Goal: Information Seeking & Learning: Learn about a topic

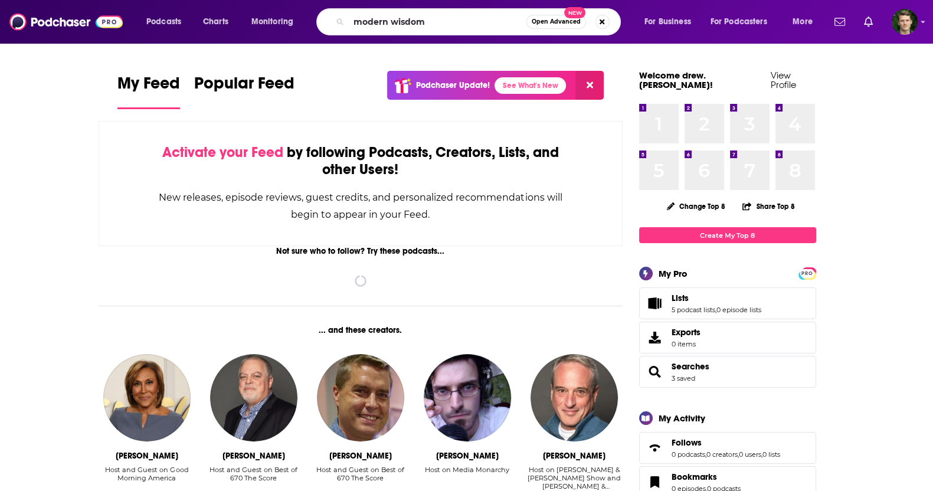
type input "modern wisdom"
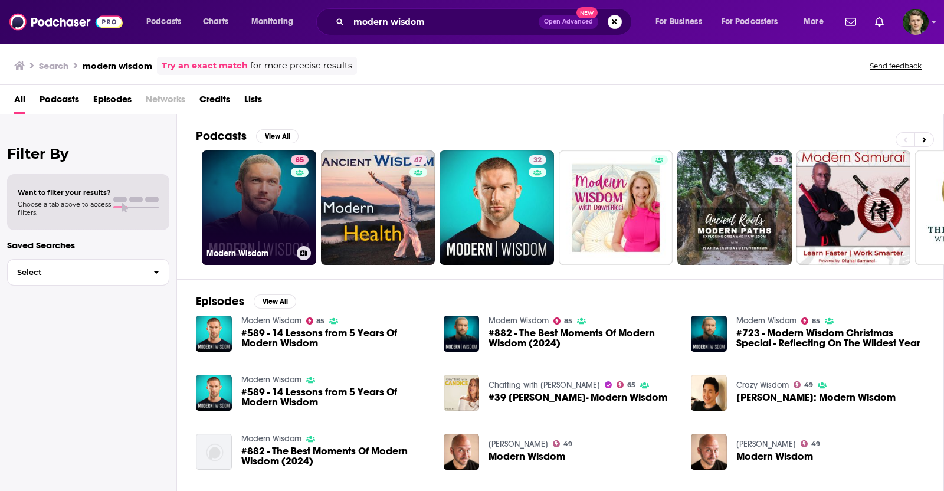
click at [302, 194] on div "85" at bounding box center [301, 200] width 21 height 91
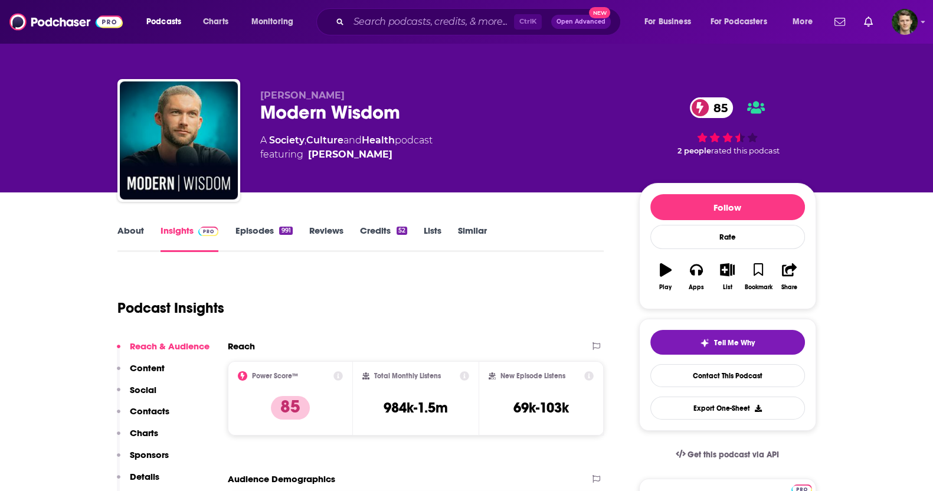
click at [463, 231] on link "Similar" at bounding box center [472, 238] width 29 height 27
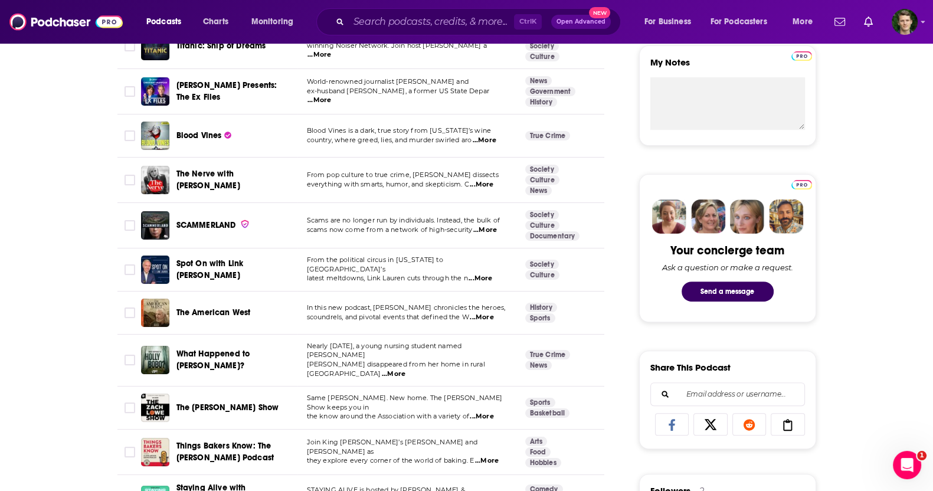
scroll to position [221, 0]
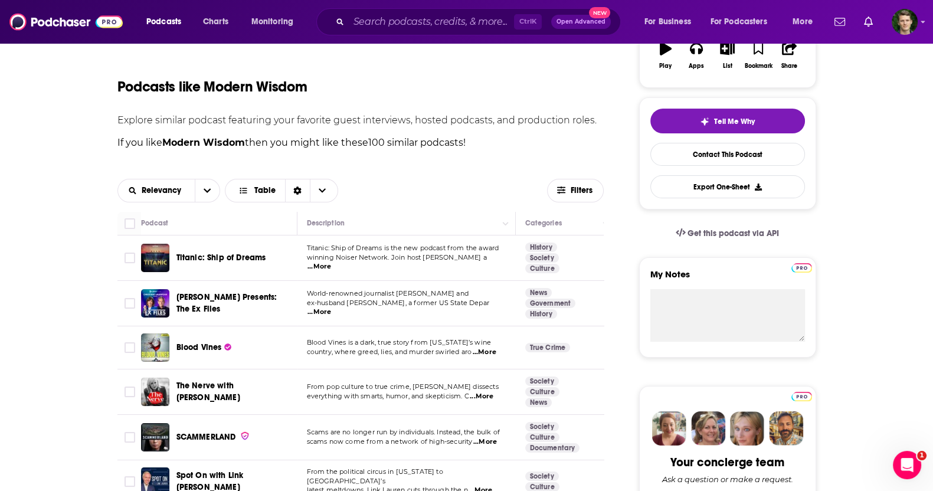
click at [185, 176] on div "Relevancy Table Filters" at bounding box center [360, 190] width 487 height 42
click at [195, 186] on div "Relevancy" at bounding box center [168, 191] width 103 height 24
click at [207, 194] on icon "open menu" at bounding box center [207, 190] width 7 height 8
click at [179, 263] on div "Power Score" at bounding box center [168, 271] width 103 height 20
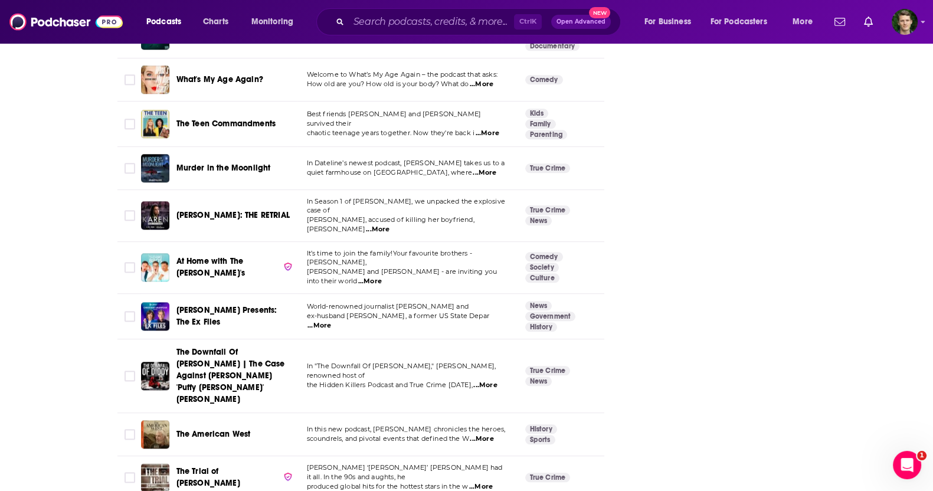
scroll to position [1917, 0]
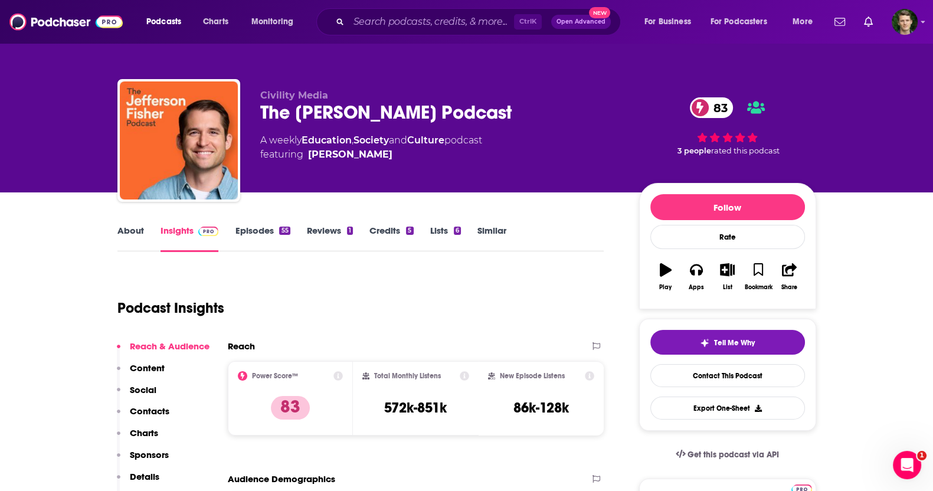
click at [243, 231] on link "Episodes 55" at bounding box center [262, 238] width 55 height 27
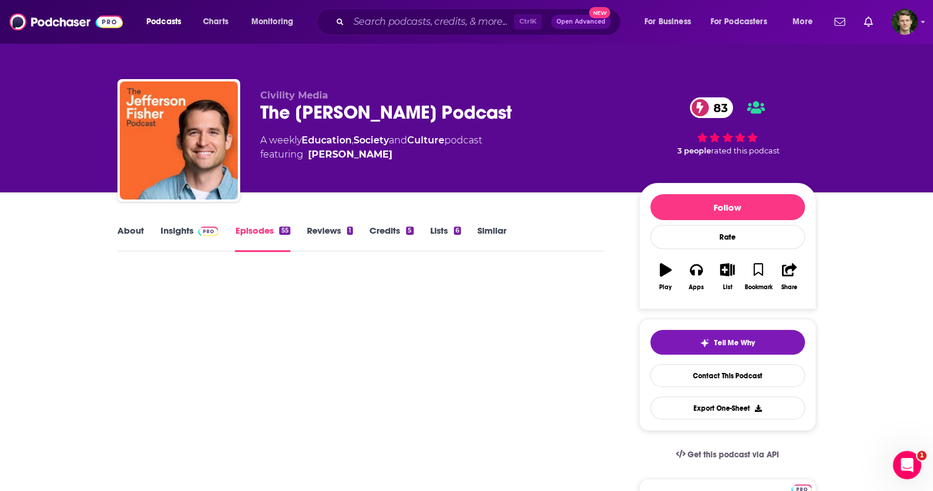
click at [198, 228] on img at bounding box center [208, 231] width 21 height 9
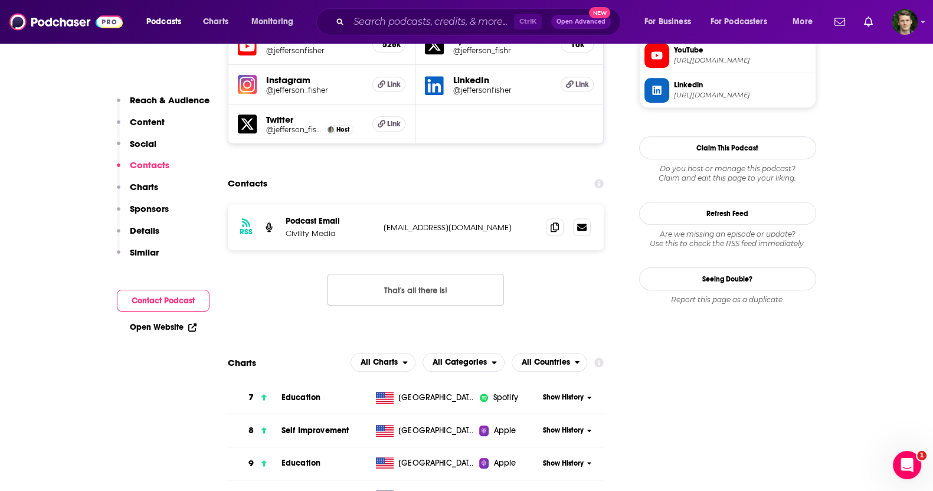
scroll to position [1106, 0]
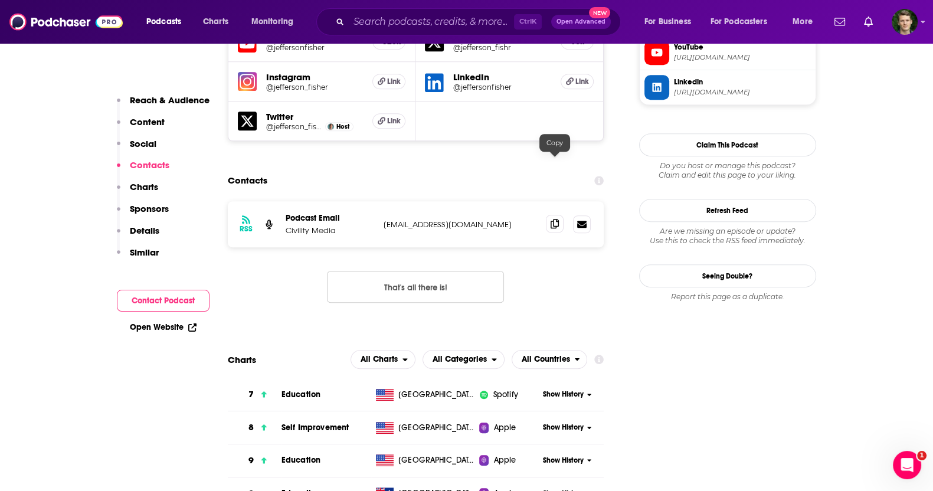
click at [549, 215] on span at bounding box center [555, 224] width 18 height 18
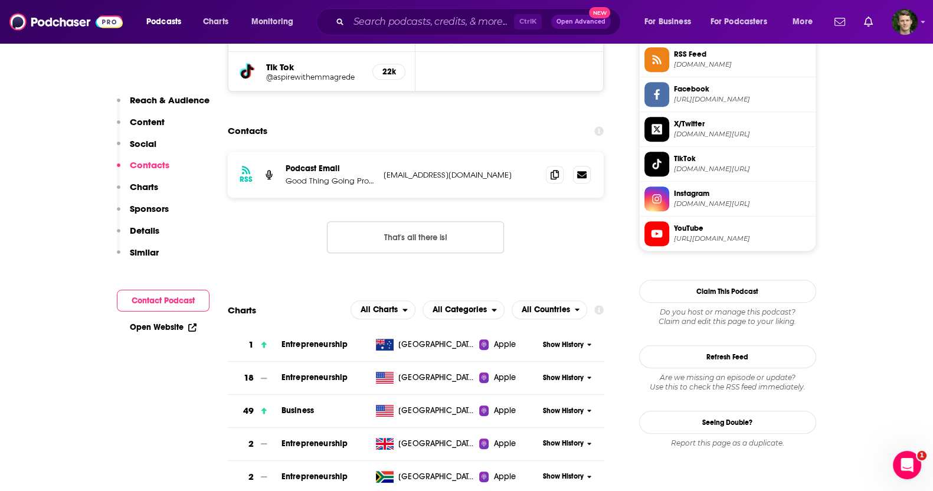
scroll to position [958, 0]
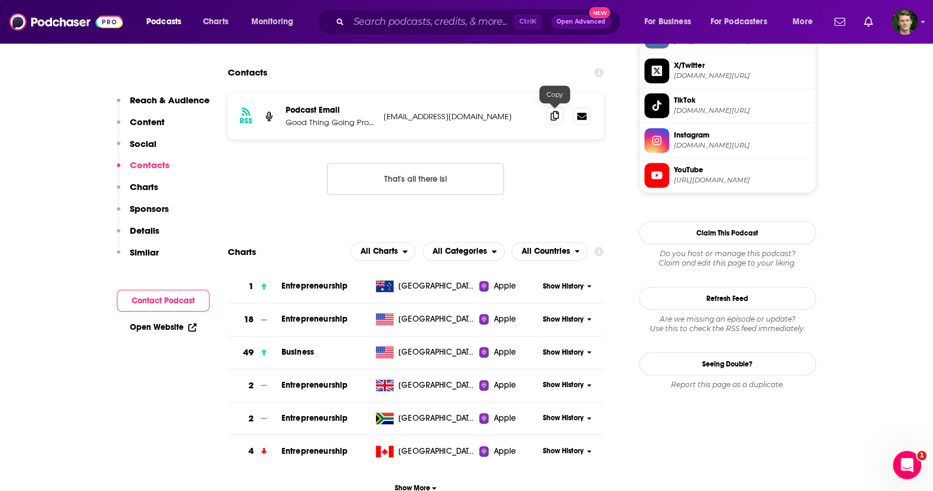
click at [555, 117] on icon at bounding box center [555, 115] width 8 height 9
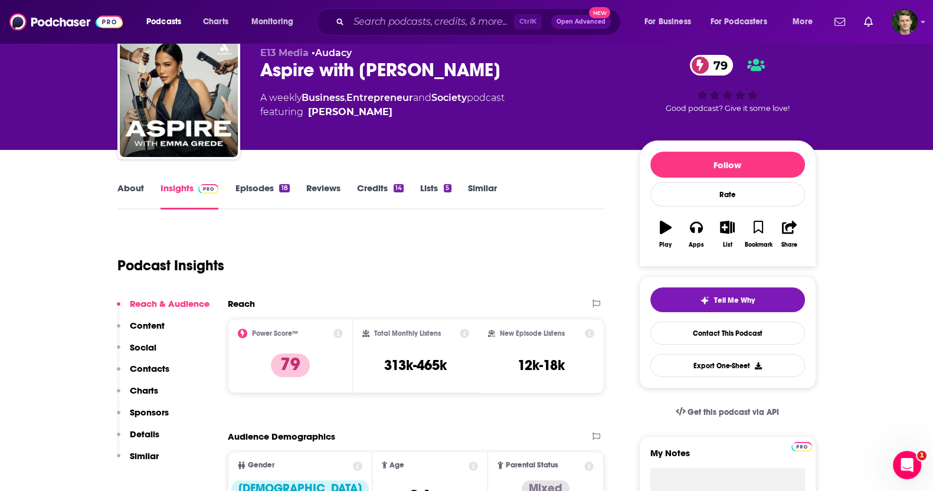
scroll to position [0, 0]
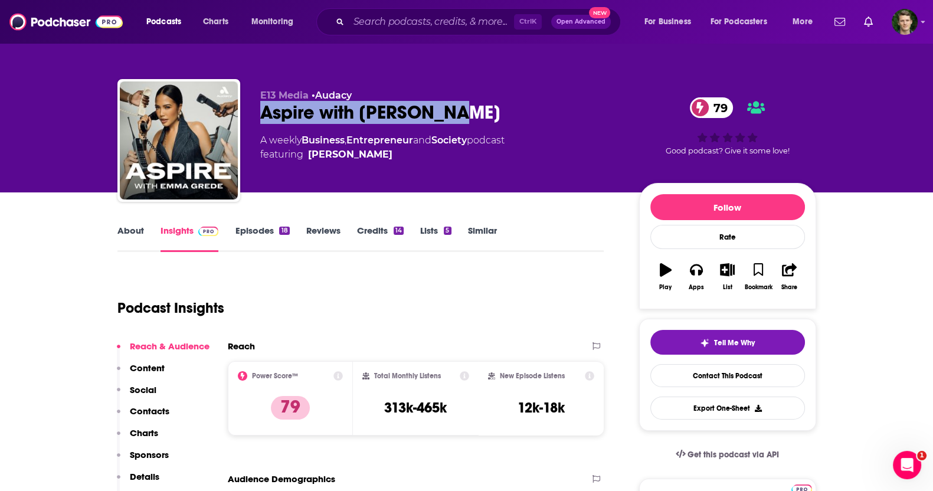
drag, startPoint x: 454, startPoint y: 112, endPoint x: 257, endPoint y: 114, distance: 197.7
click at [257, 114] on div "E13 Media • Audacy Aspire with Emma Grede 79 A weekly Business , Entrepreneur a…" at bounding box center [466, 142] width 699 height 127
copy h2 "Aspire with [PERSON_NAME]"
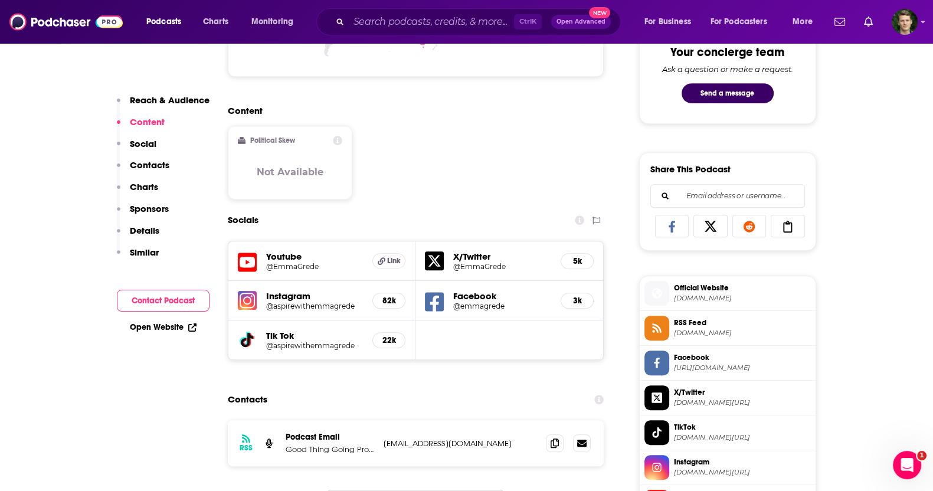
scroll to position [811, 0]
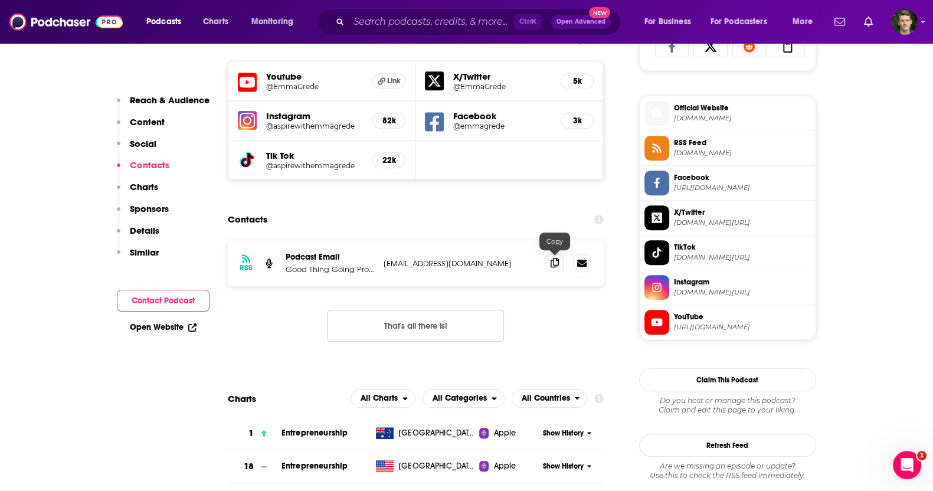
click at [552, 263] on icon at bounding box center [555, 262] width 8 height 9
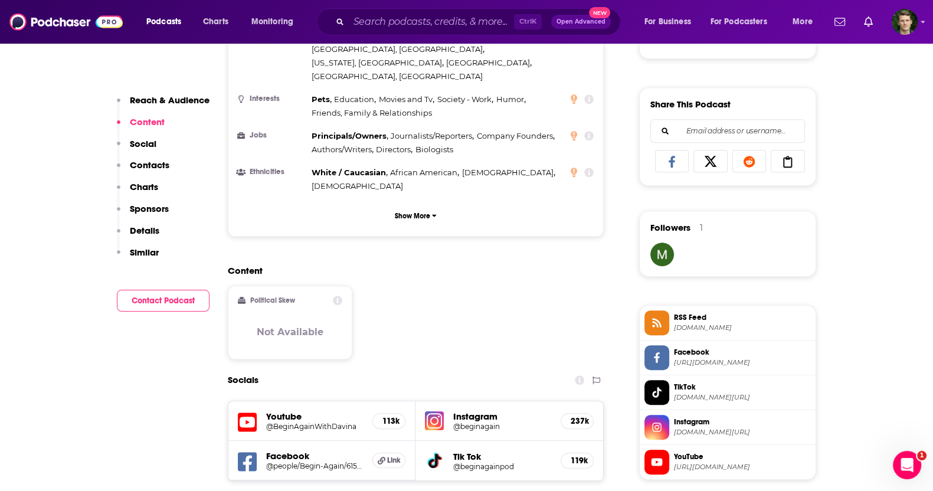
scroll to position [811, 0]
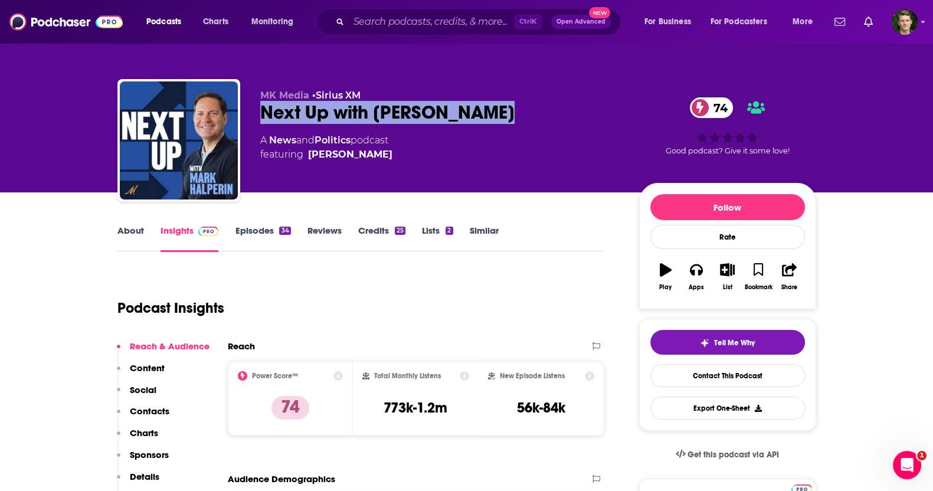
drag, startPoint x: 522, startPoint y: 112, endPoint x: 248, endPoint y: 107, distance: 273.9
click at [247, 107] on div "MK Media • Sirius XM Next Up with Mark Halperin 74 A News and Politics podcast …" at bounding box center [466, 142] width 699 height 127
copy h2 "Next Up with Mark Halperin"
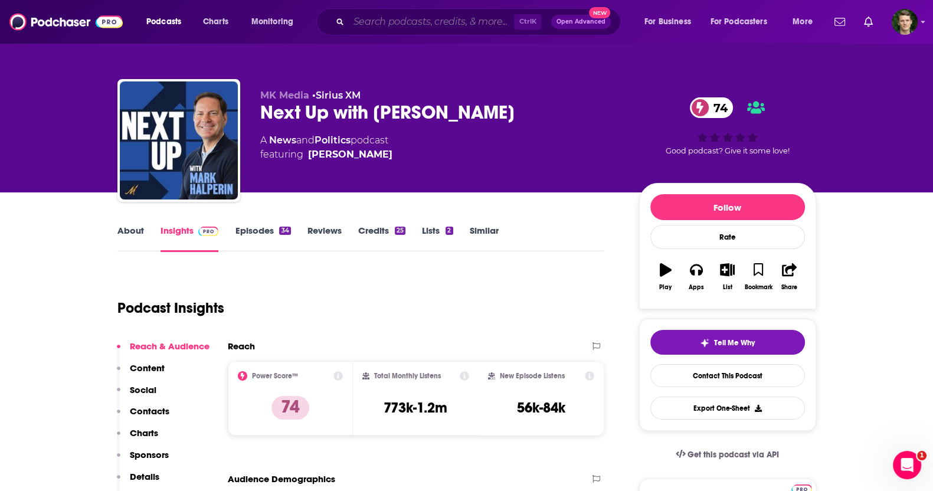
click at [476, 19] on input "Search podcasts, credits, & more..." at bounding box center [431, 21] width 165 height 19
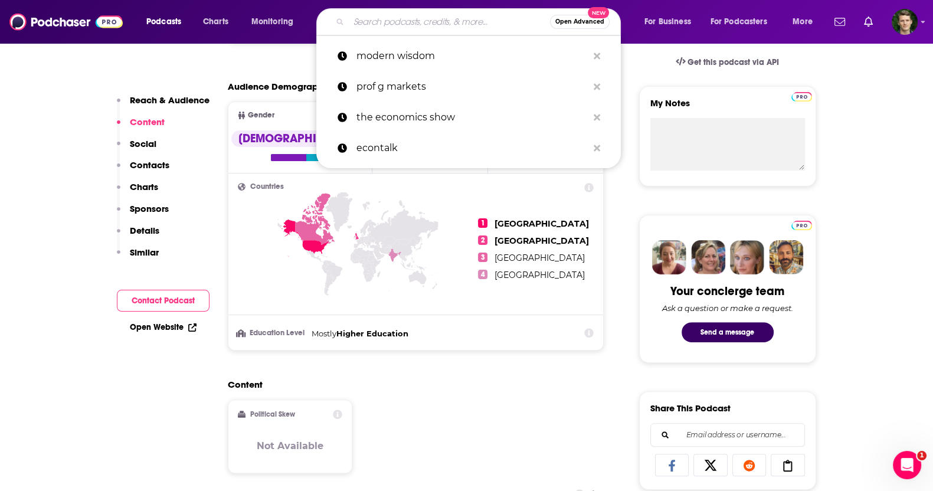
scroll to position [294, 0]
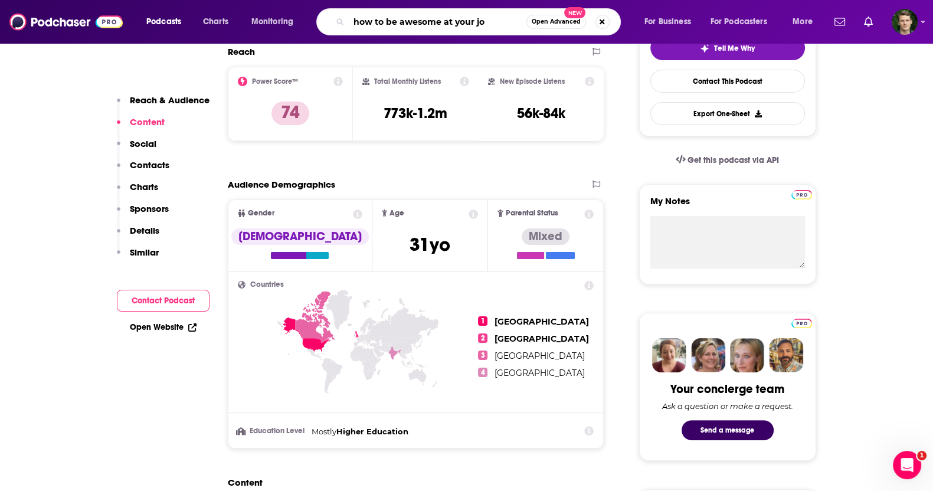
type input "how to be awesome at your job"
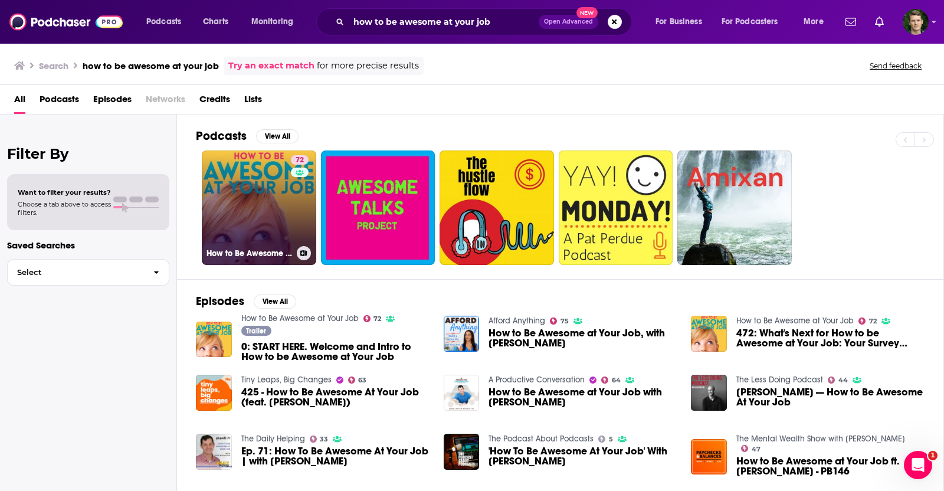
click at [277, 190] on link "72 How to Be Awesome at Your Job" at bounding box center [259, 207] width 114 height 114
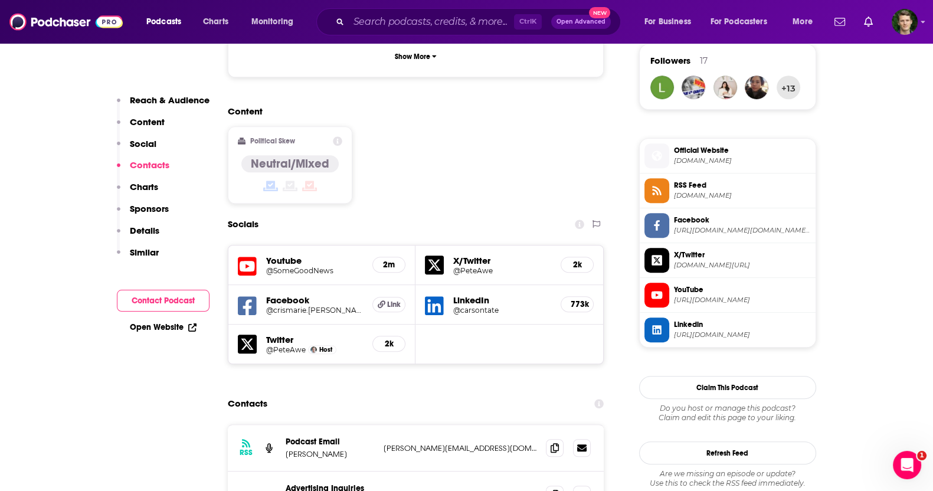
scroll to position [1106, 0]
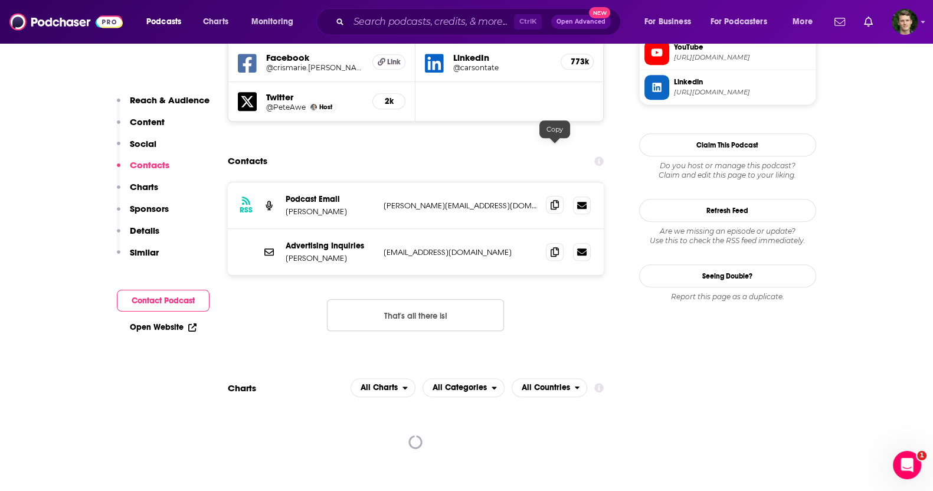
click at [558, 200] on icon at bounding box center [555, 204] width 8 height 9
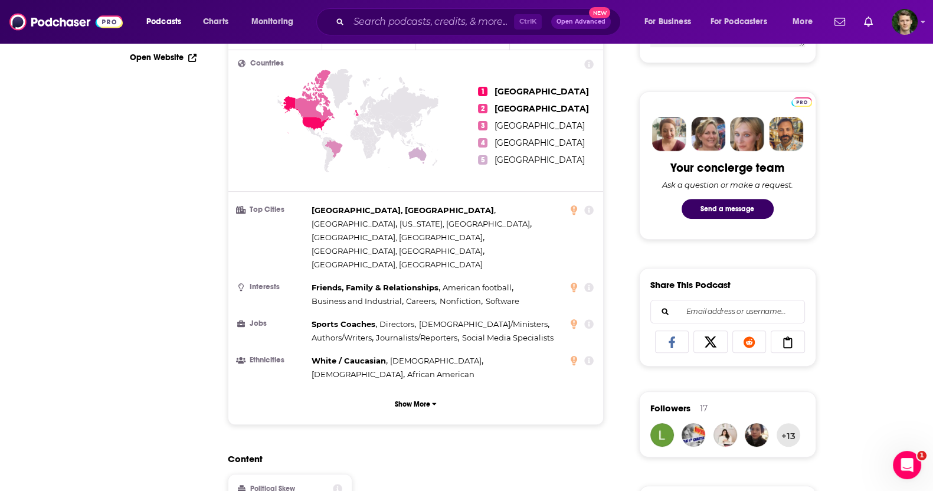
scroll to position [0, 0]
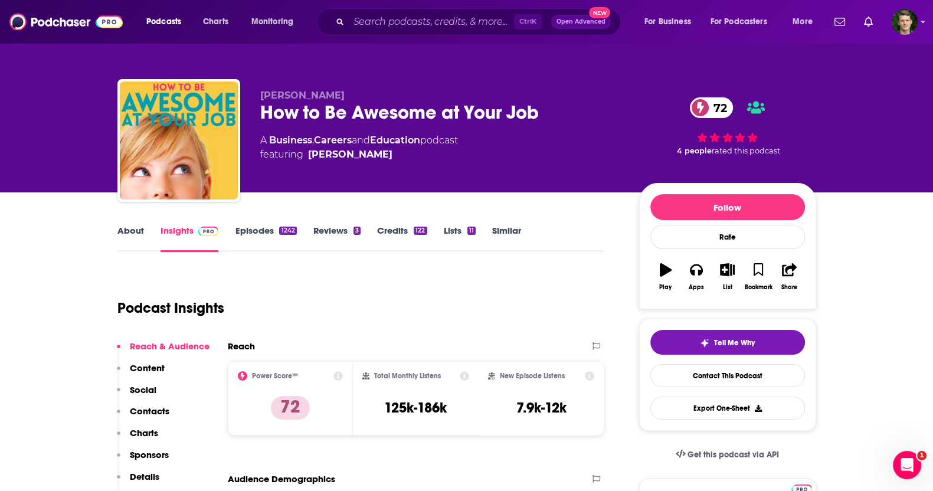
click at [506, 229] on link "Similar" at bounding box center [506, 238] width 29 height 27
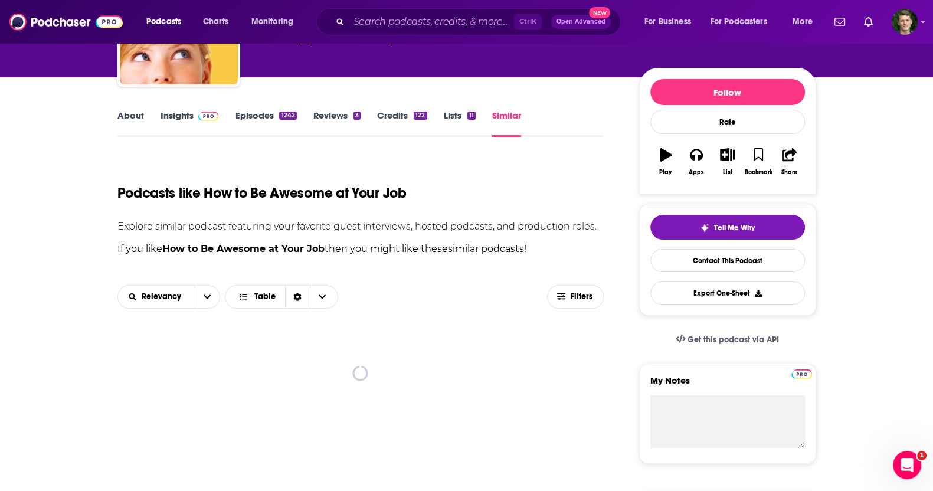
scroll to position [221, 0]
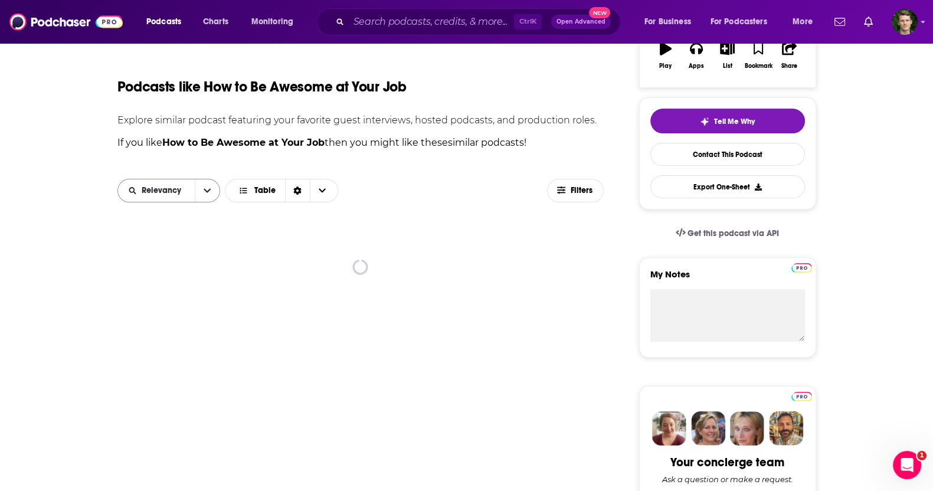
click at [188, 184] on div "Relevancy" at bounding box center [168, 191] width 103 height 24
click at [205, 192] on icon "open menu" at bounding box center [207, 190] width 7 height 8
click at [144, 269] on span "Power Score" at bounding box center [176, 272] width 70 height 6
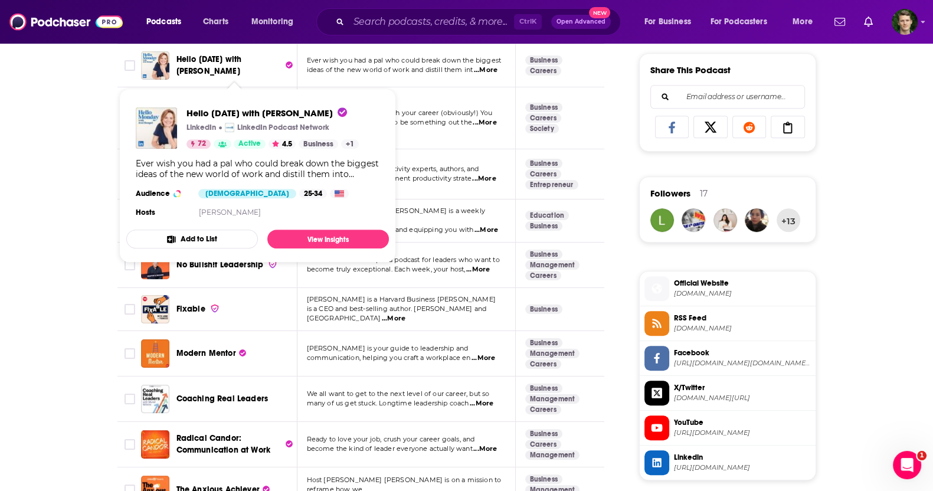
scroll to position [738, 0]
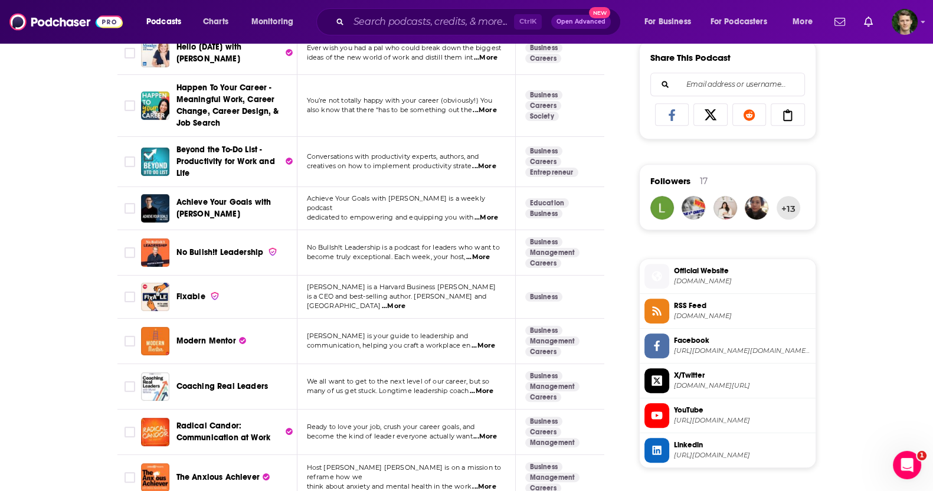
scroll to position [811, 0]
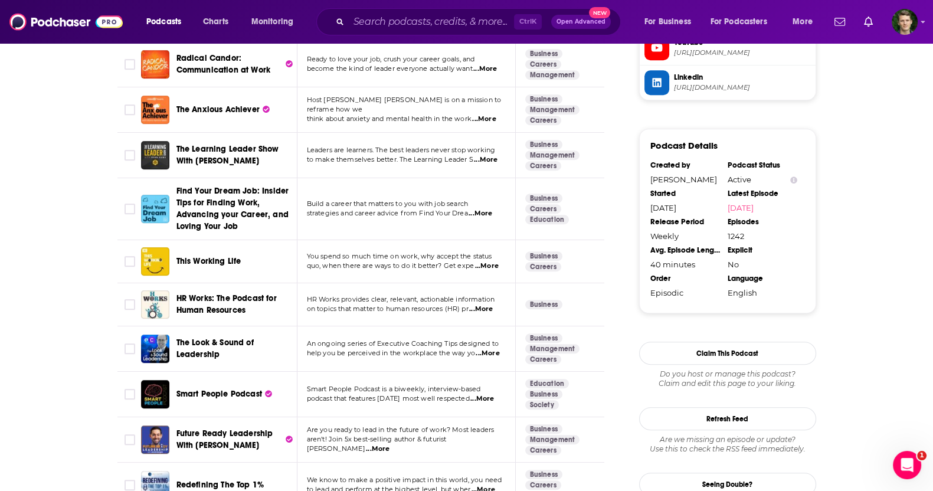
scroll to position [1180, 0]
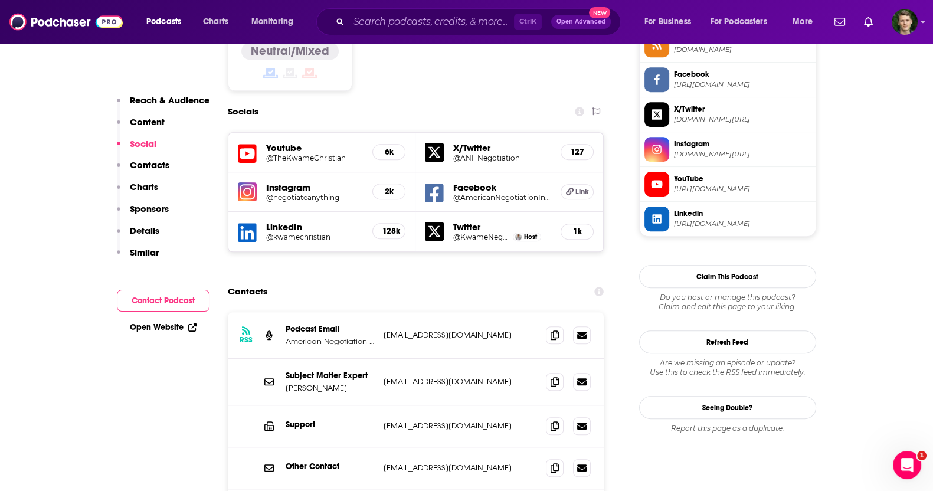
scroll to position [1032, 0]
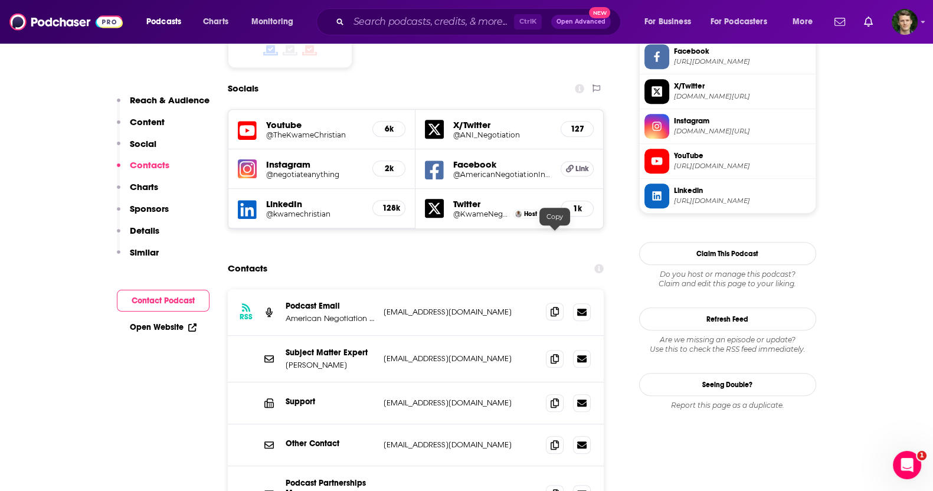
click at [552, 307] on icon at bounding box center [555, 311] width 8 height 9
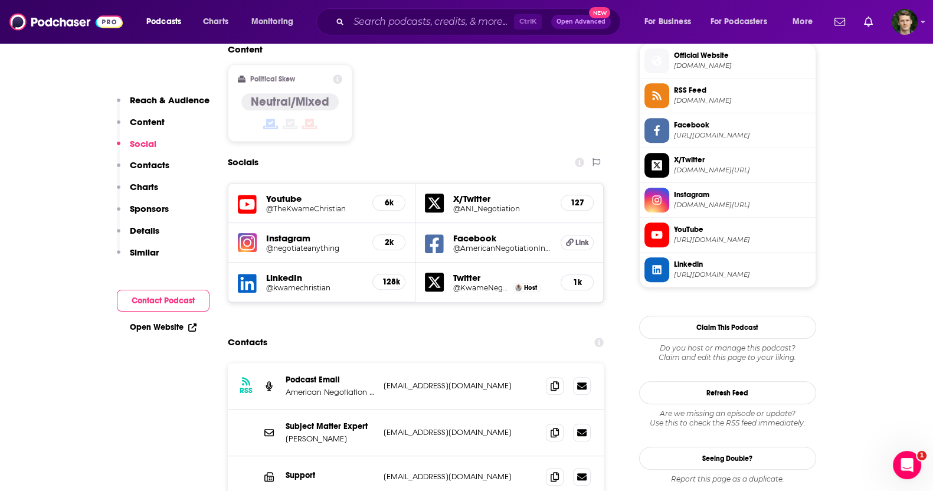
scroll to position [1106, 0]
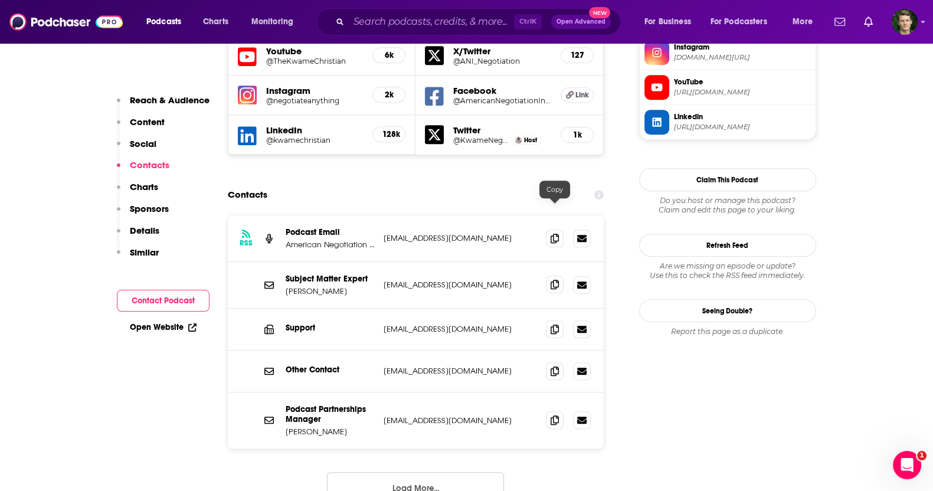
click at [553, 280] on icon at bounding box center [555, 284] width 8 height 9
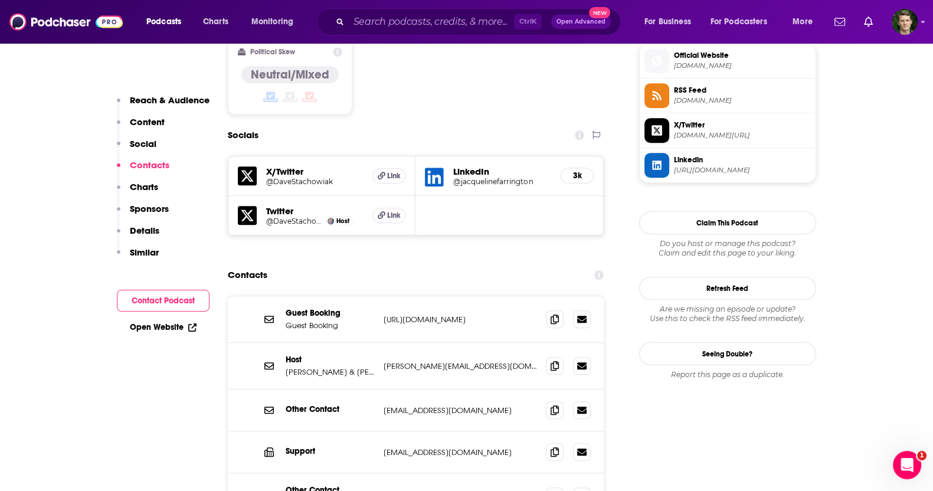
scroll to position [1106, 0]
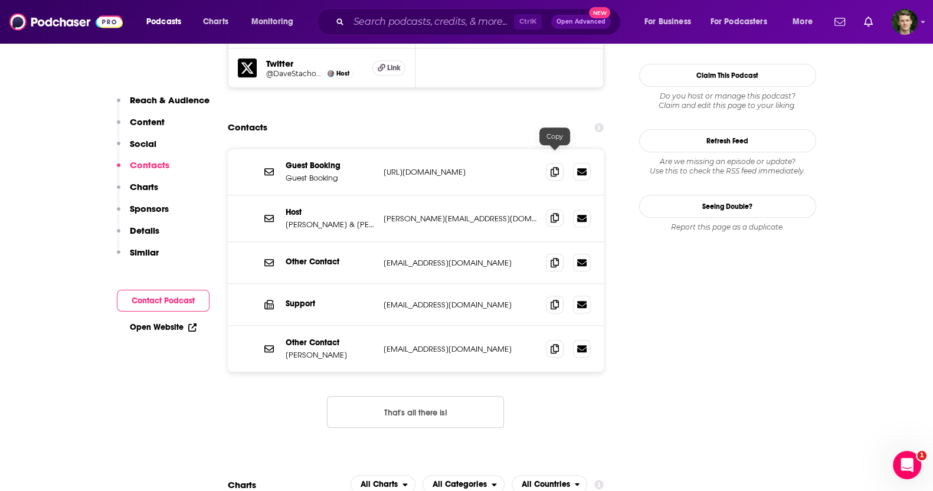
click at [554, 213] on icon at bounding box center [555, 217] width 8 height 9
click at [394, 149] on div "Guest Booking Guest Booking [URL][DOMAIN_NAME] [URL][DOMAIN_NAME]" at bounding box center [416, 172] width 377 height 47
click at [397, 167] on p "[URL][DOMAIN_NAME]" at bounding box center [460, 172] width 153 height 10
click at [399, 167] on p "[URL][DOMAIN_NAME]" at bounding box center [460, 172] width 153 height 10
click at [406, 167] on p "[URL][DOMAIN_NAME]" at bounding box center [460, 172] width 153 height 10
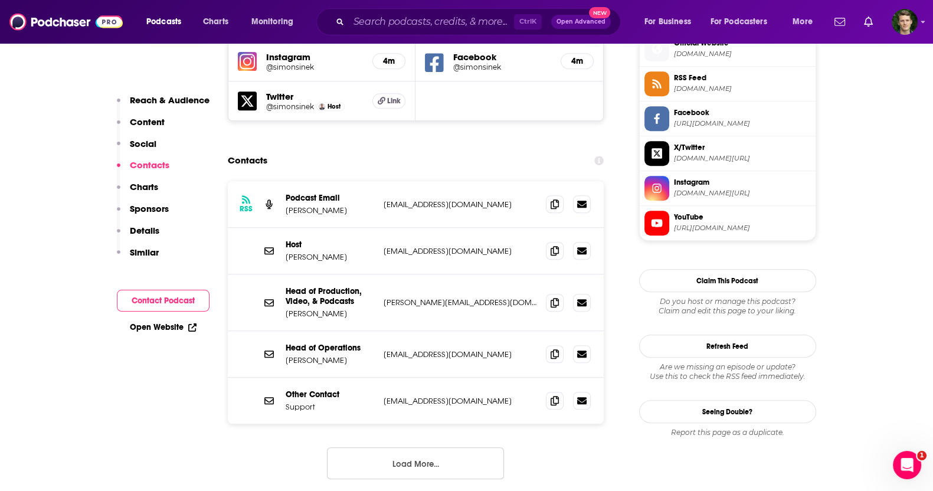
scroll to position [1032, 0]
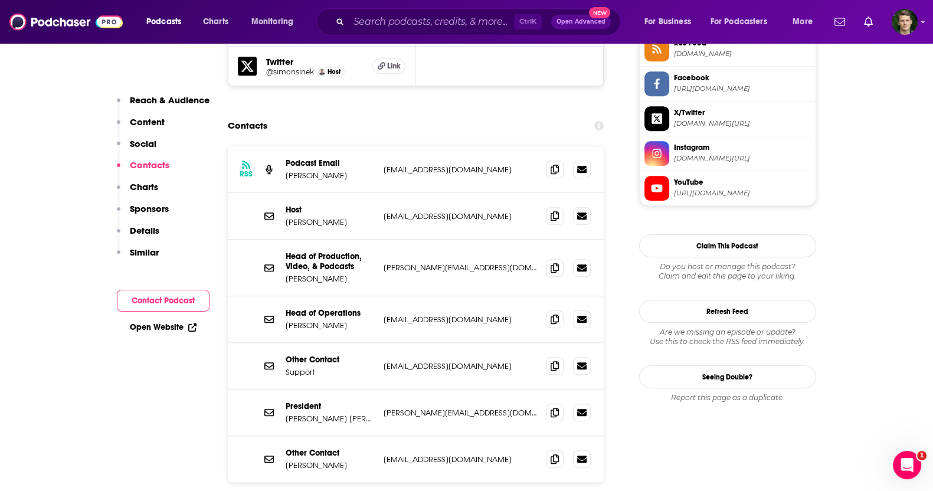
scroll to position [1106, 0]
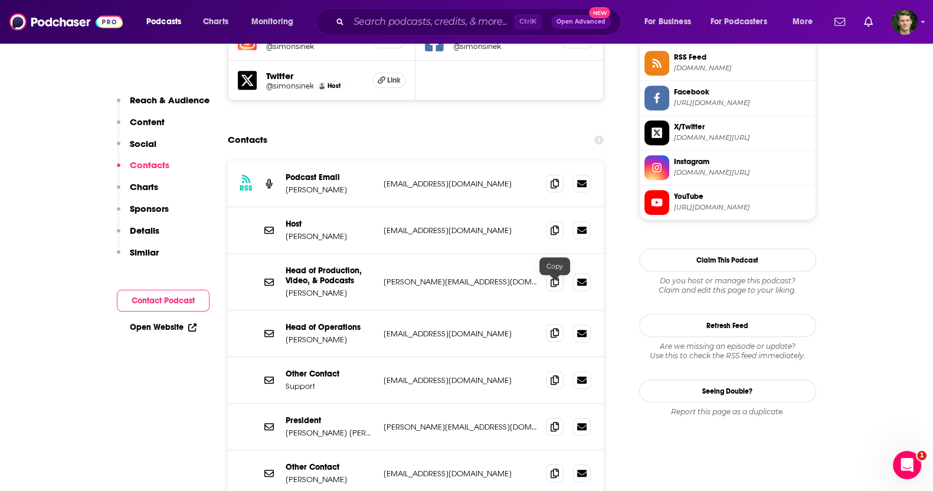
click at [551, 328] on icon at bounding box center [555, 332] width 8 height 9
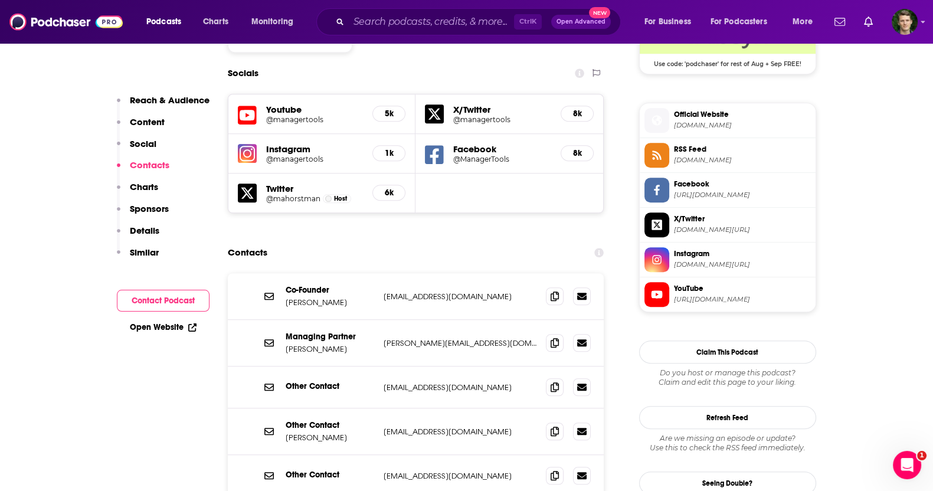
scroll to position [1032, 0]
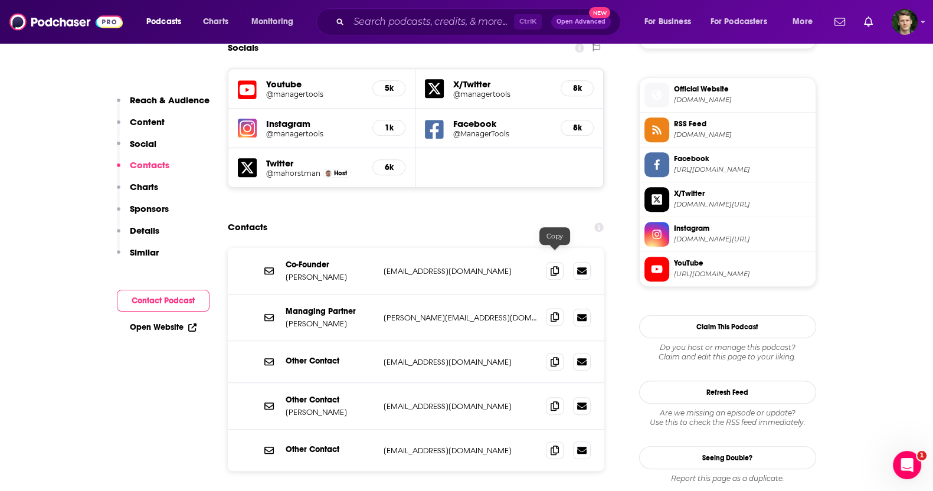
click at [554, 312] on icon at bounding box center [555, 316] width 8 height 9
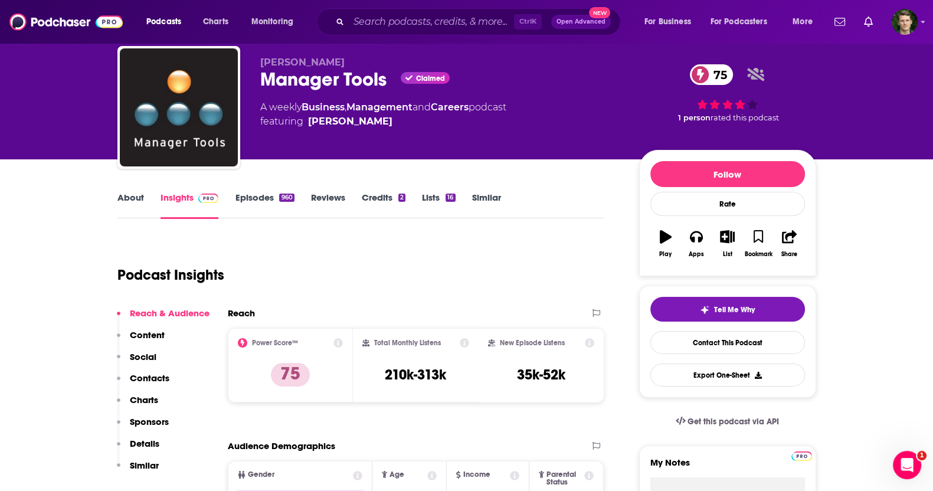
scroll to position [0, 0]
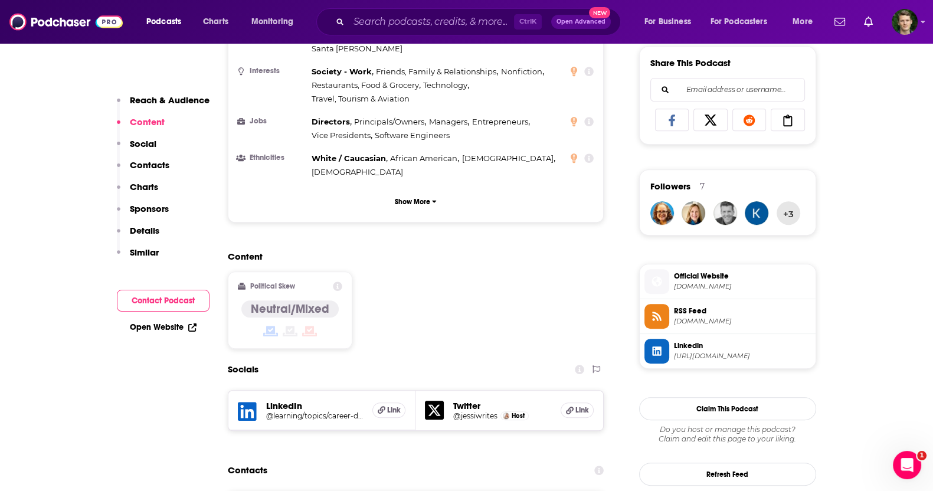
scroll to position [958, 0]
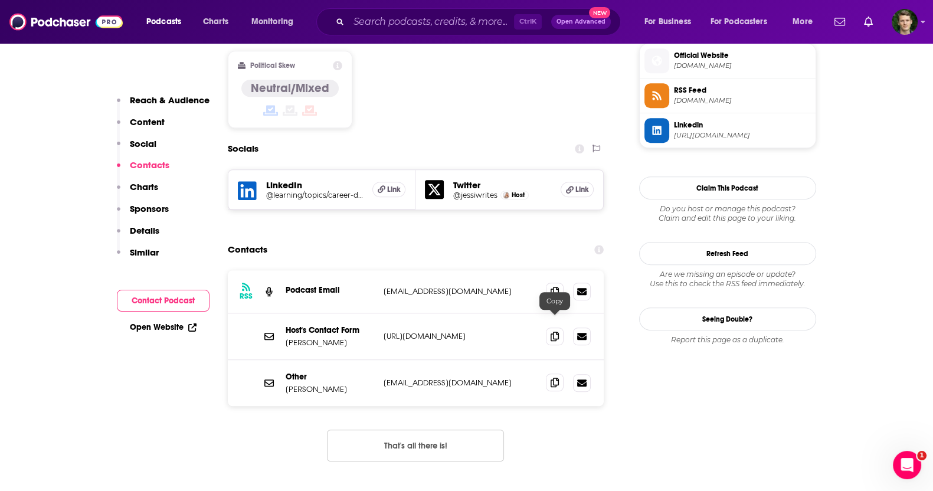
click at [552, 378] on icon at bounding box center [555, 382] width 8 height 9
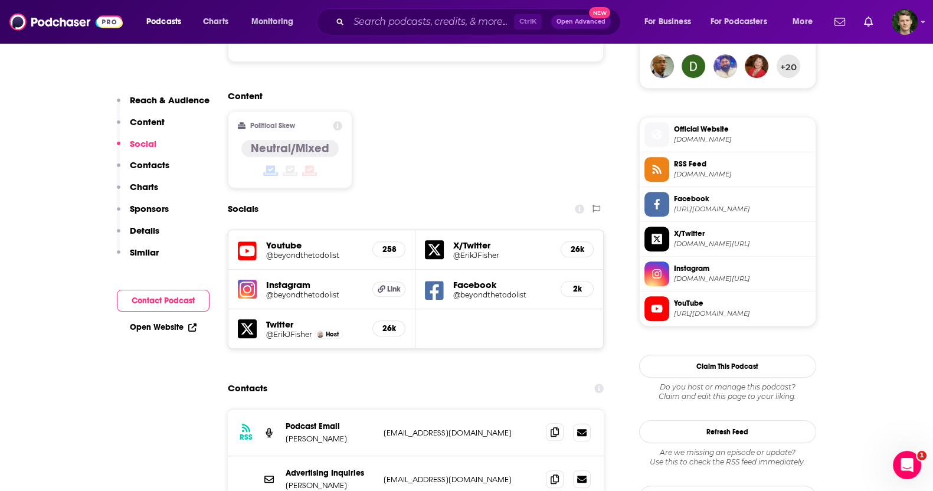
scroll to position [958, 0]
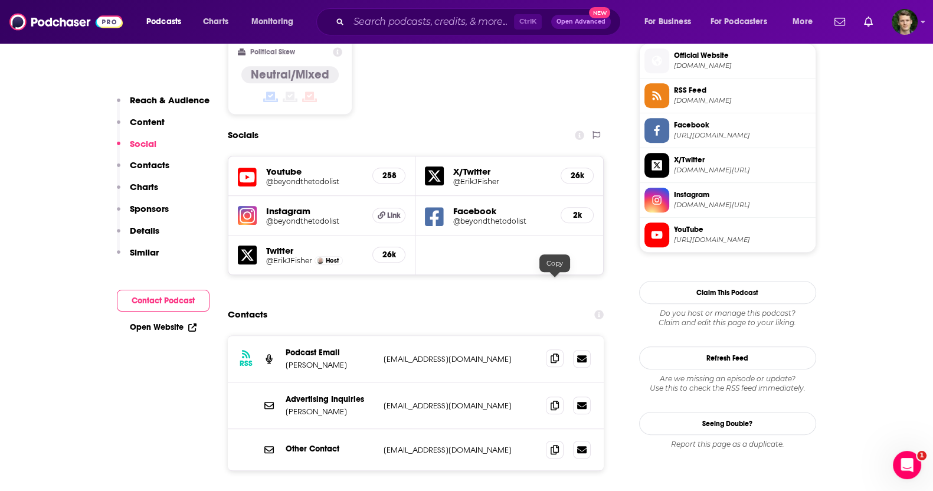
click at [556, 353] on icon at bounding box center [555, 357] width 8 height 9
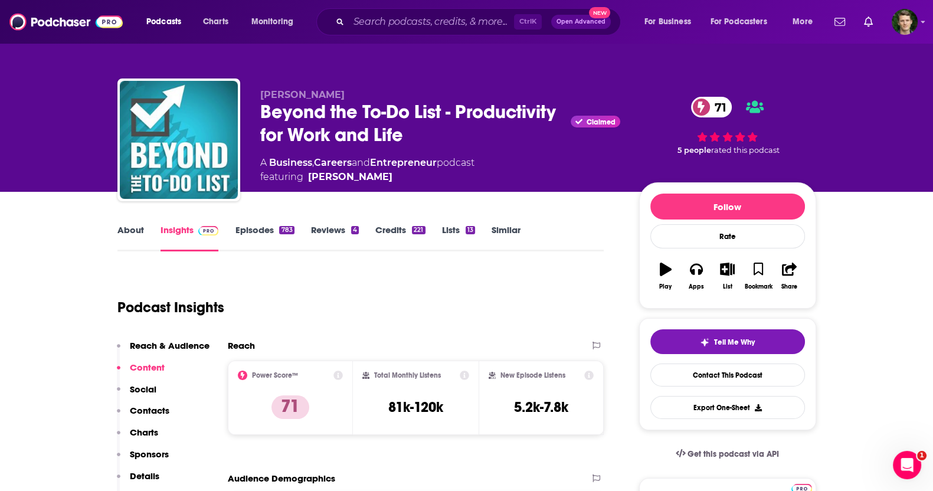
scroll to position [0, 0]
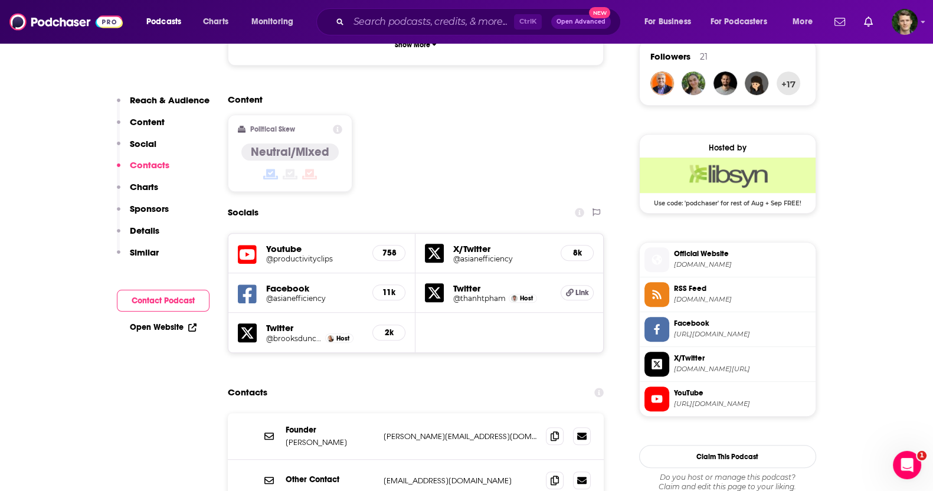
scroll to position [1032, 0]
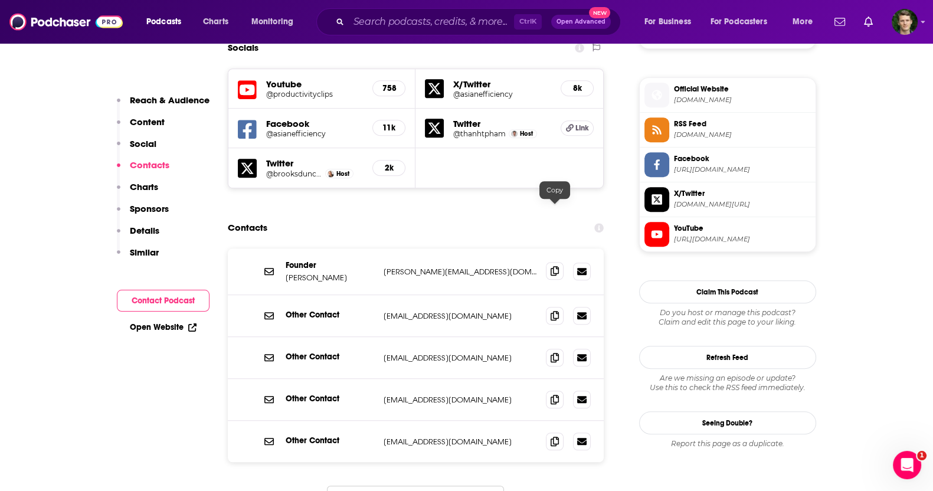
click at [553, 266] on icon at bounding box center [555, 270] width 8 height 9
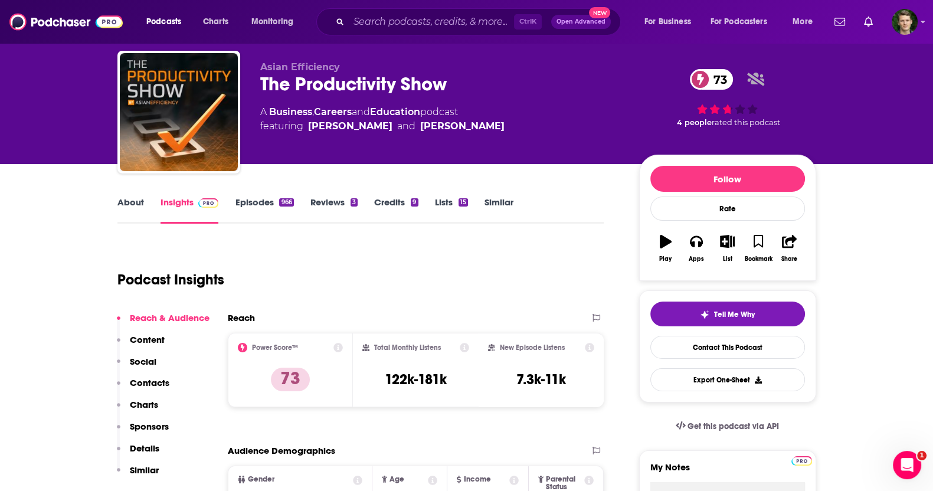
scroll to position [0, 0]
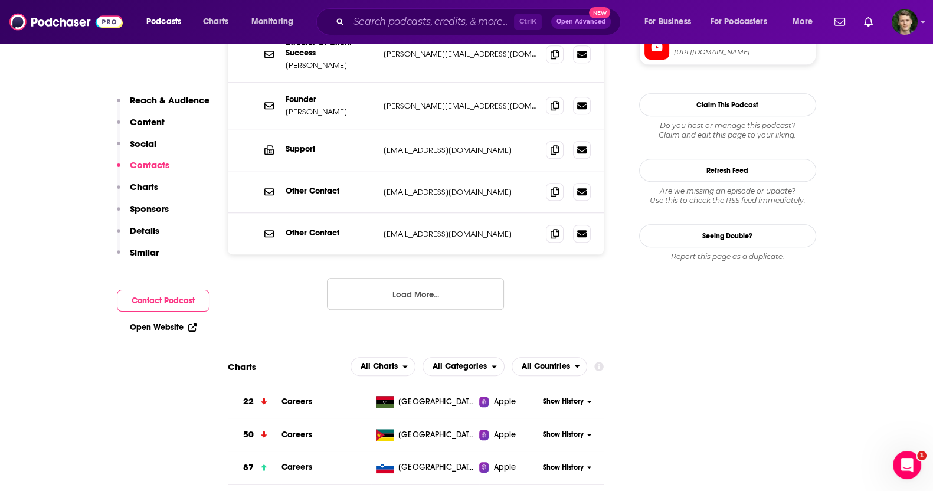
scroll to position [1106, 0]
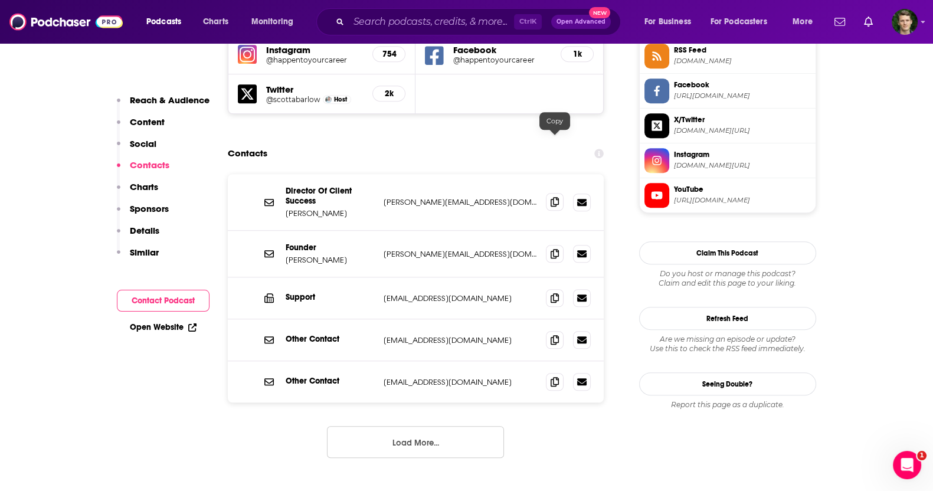
click at [555, 197] on icon at bounding box center [555, 201] width 8 height 9
click at [556, 248] on icon at bounding box center [555, 252] width 8 height 9
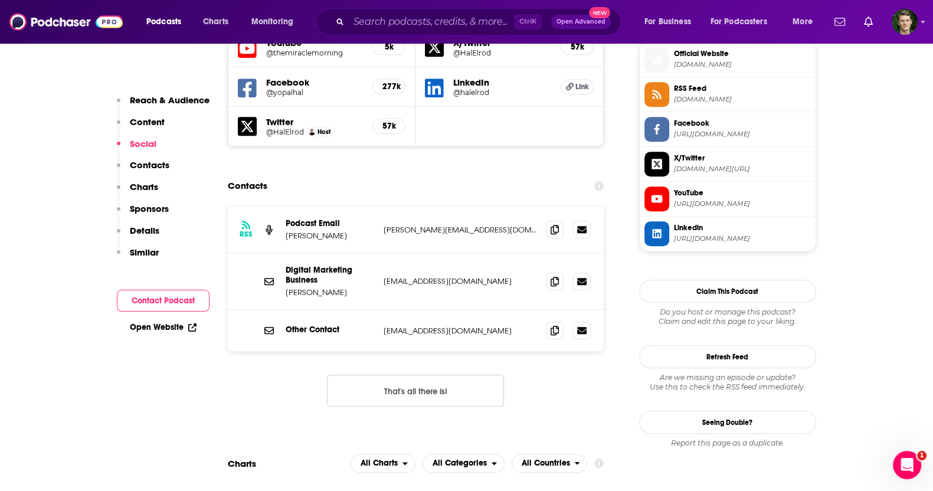
scroll to position [1106, 0]
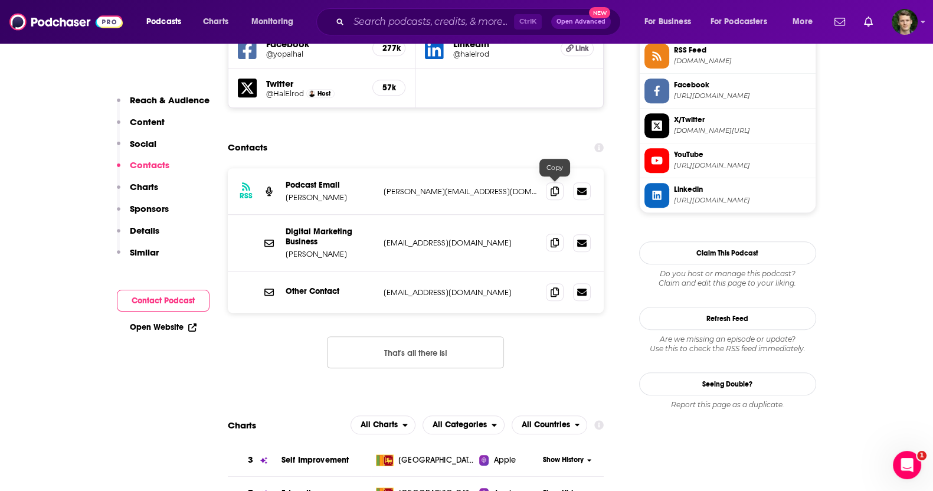
click at [555, 238] on icon at bounding box center [555, 242] width 8 height 9
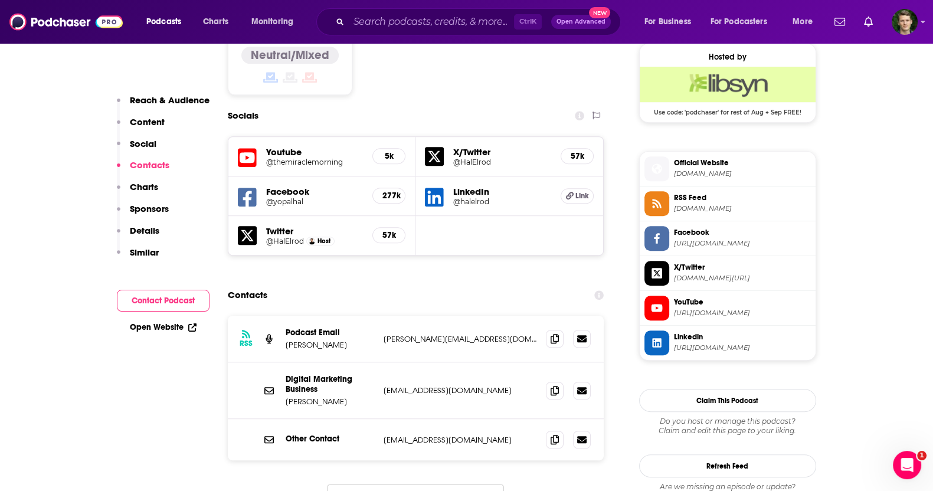
scroll to position [1032, 0]
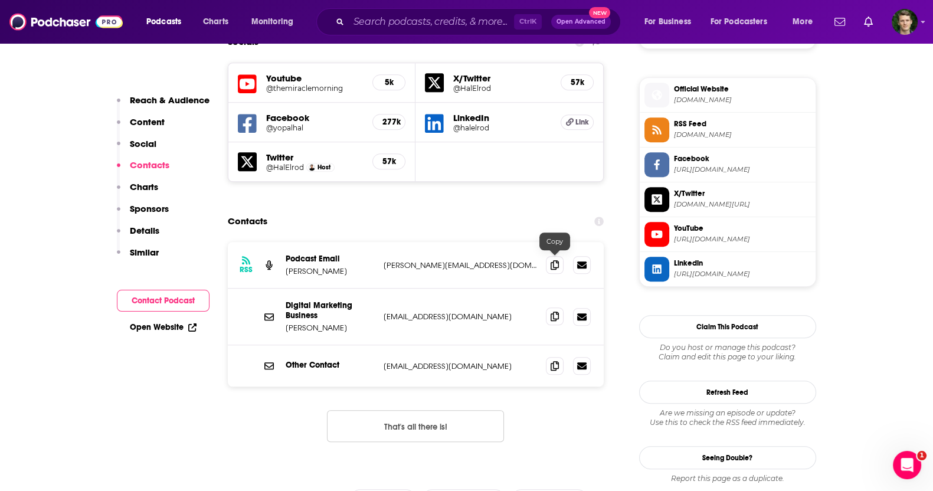
click at [553, 312] on icon at bounding box center [555, 316] width 8 height 9
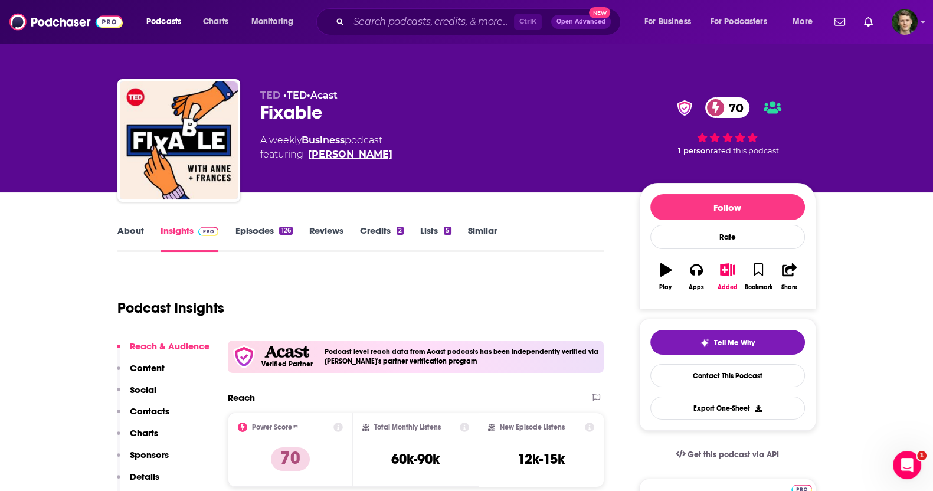
click at [341, 156] on link "[PERSON_NAME]" at bounding box center [350, 155] width 84 height 14
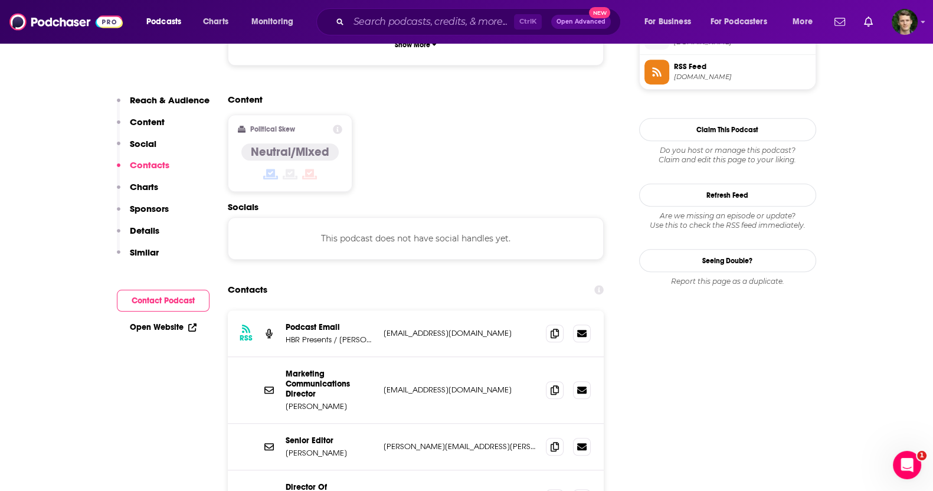
scroll to position [1032, 0]
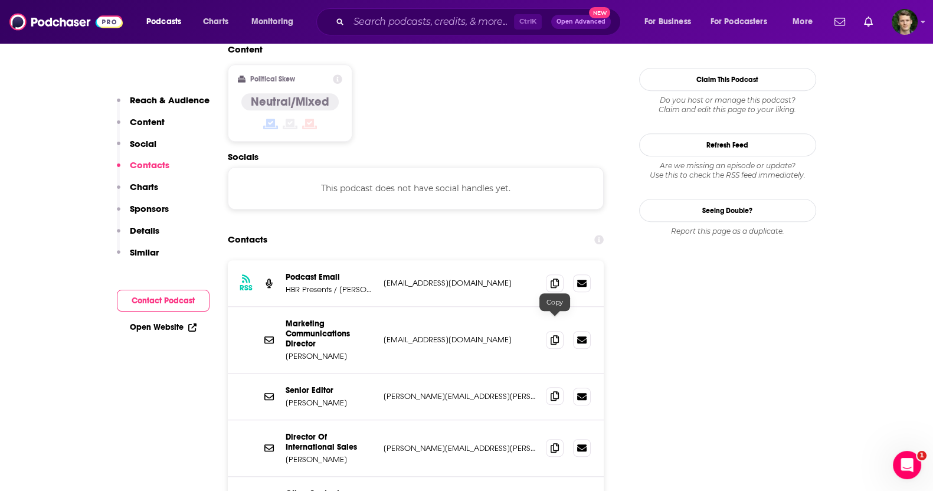
click at [554, 391] on icon at bounding box center [555, 395] width 8 height 9
click at [558, 335] on icon at bounding box center [555, 339] width 8 height 9
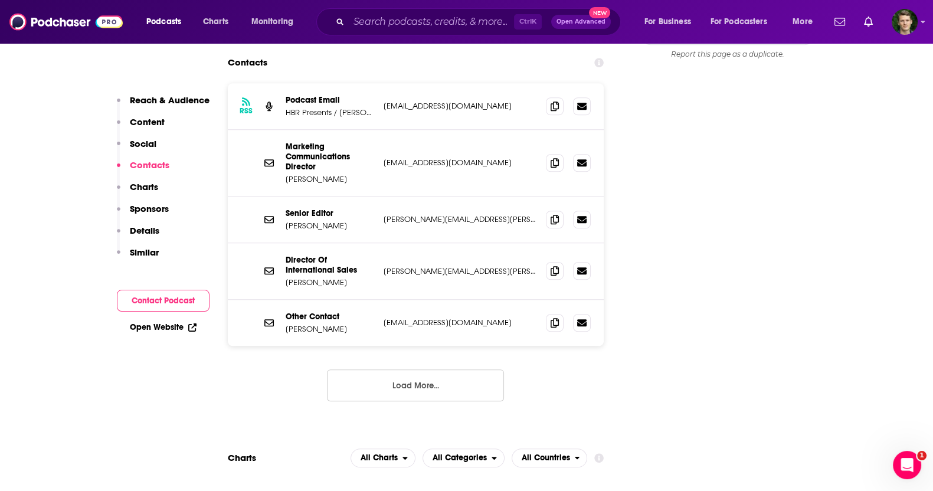
scroll to position [1254, 0]
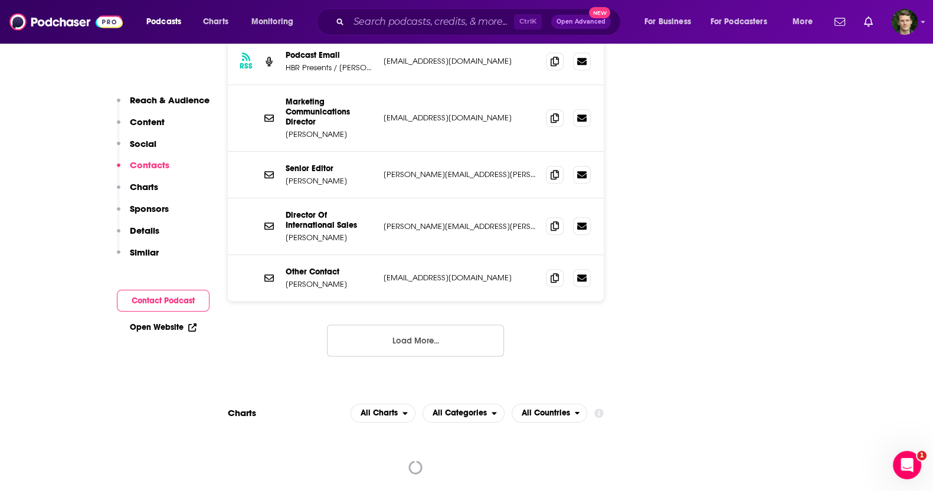
click at [431, 249] on div "RSS Podcast Email HBR Presents / Porter Braswell podcasts@hbr.org podcasts@hbr.…" at bounding box center [416, 206] width 377 height 337
click at [437, 325] on button "Load More..." at bounding box center [415, 341] width 177 height 32
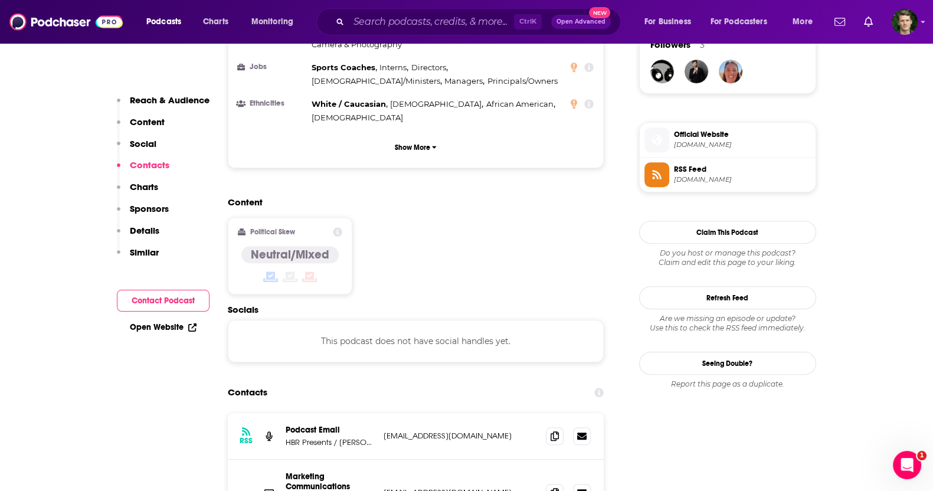
scroll to position [811, 0]
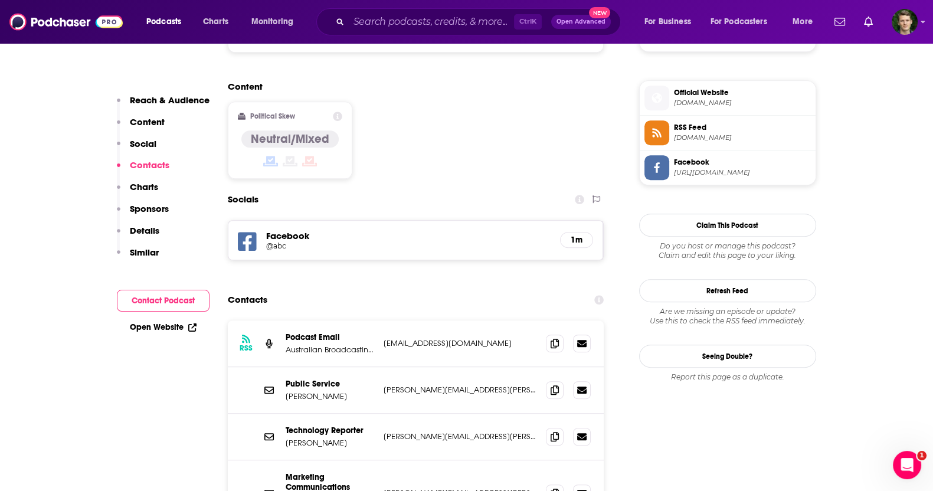
scroll to position [1032, 0]
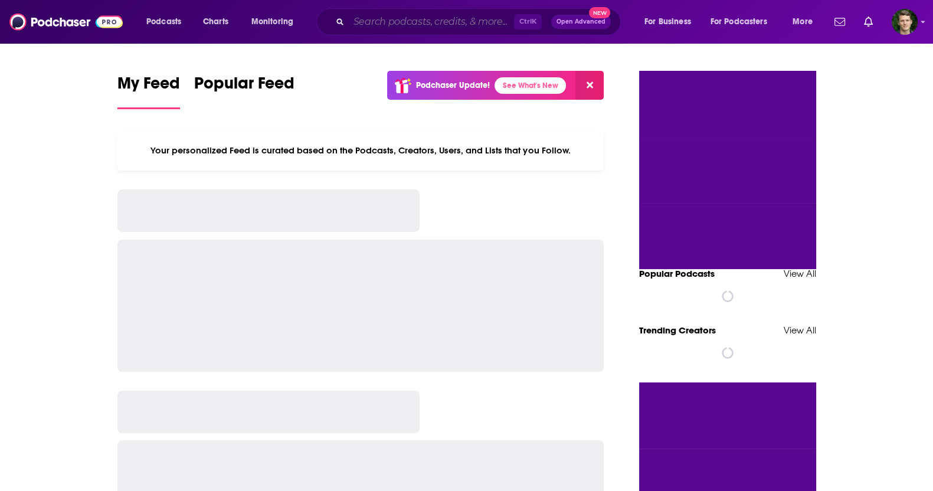
click at [446, 25] on input "Search podcasts, credits, & more..." at bounding box center [431, 21] width 165 height 19
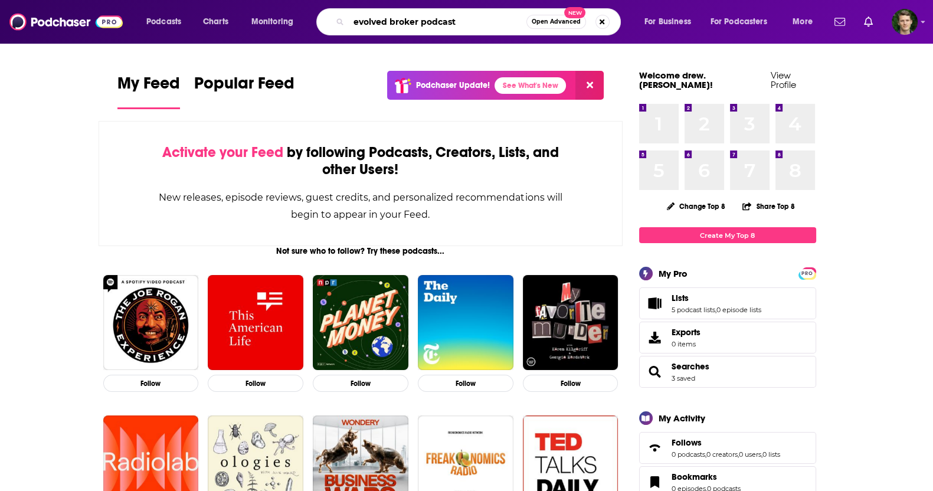
type input "evolved broker podcast"
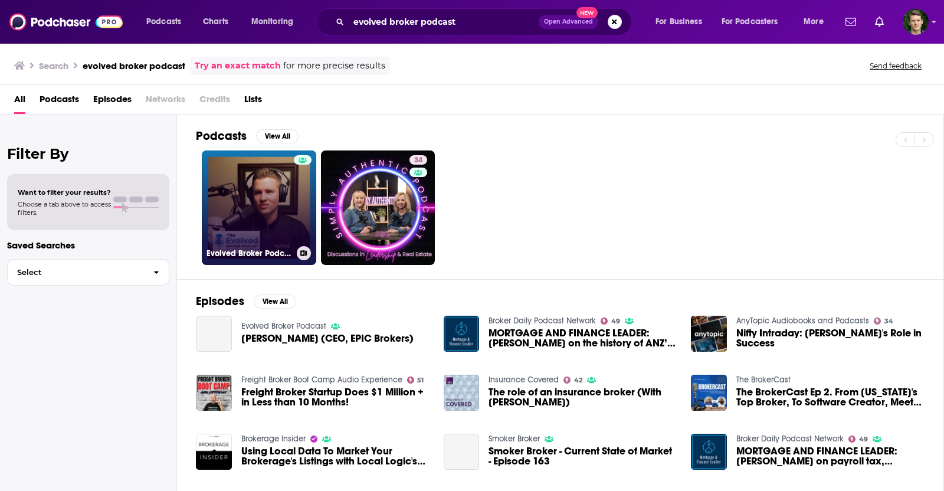
click at [283, 191] on link "Evolved Broker Podcast" at bounding box center [259, 207] width 114 height 114
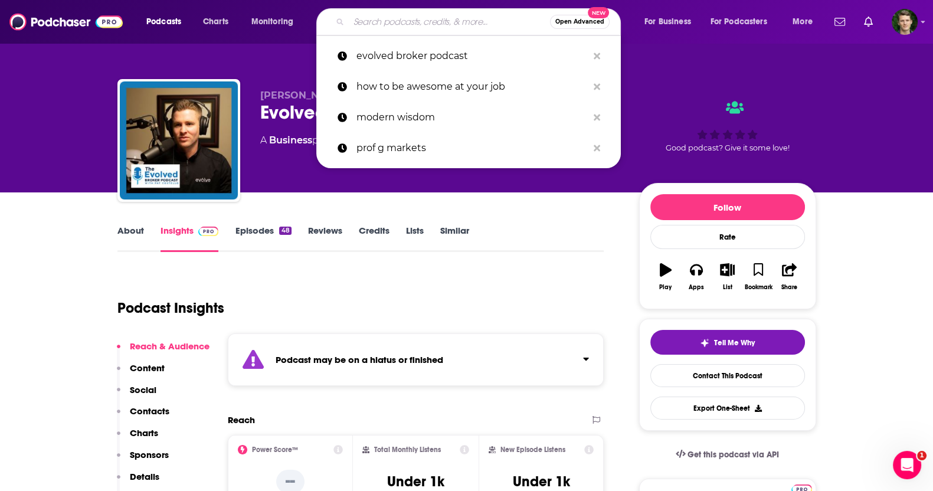
click at [419, 19] on input "Search podcasts, credits, & more..." at bounding box center [449, 21] width 201 height 19
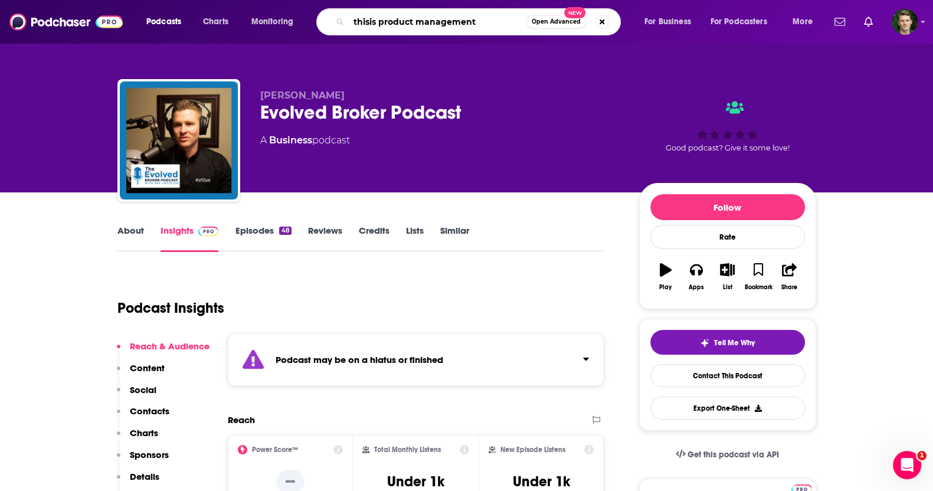
click at [366, 27] on input "thisis product management" at bounding box center [438, 21] width 178 height 19
click at [369, 24] on input "thisis product management" at bounding box center [438, 21] width 178 height 19
type input "this is product management"
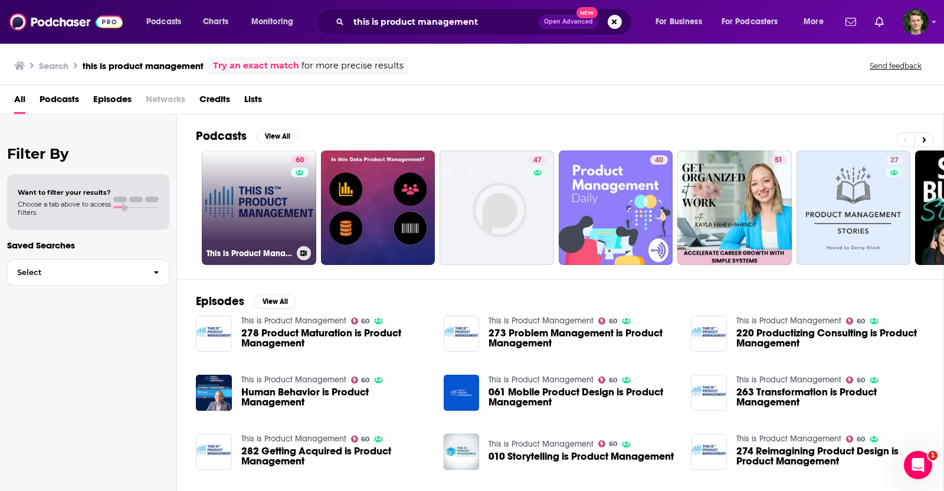
click at [286, 204] on link "60 This is Product Management" at bounding box center [259, 207] width 114 height 114
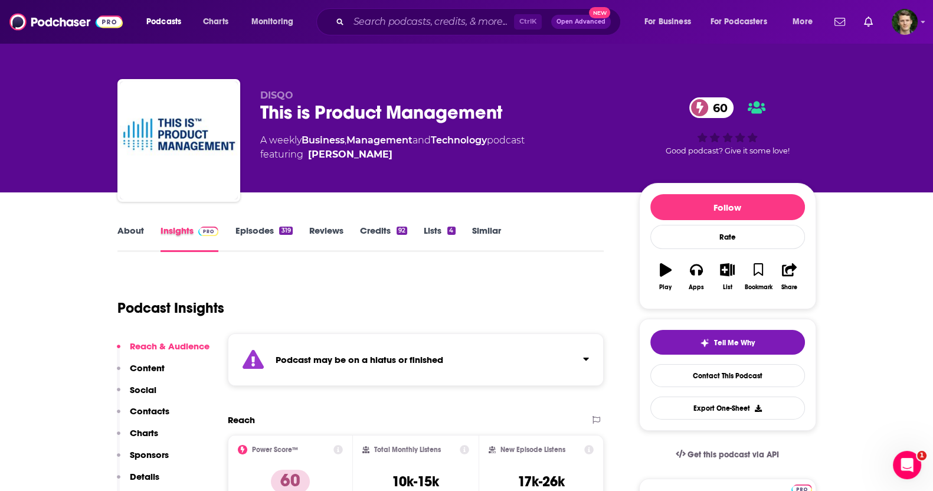
click at [233, 225] on div "Insights" at bounding box center [198, 238] width 75 height 27
click at [248, 231] on link "Episodes 319" at bounding box center [263, 238] width 57 height 27
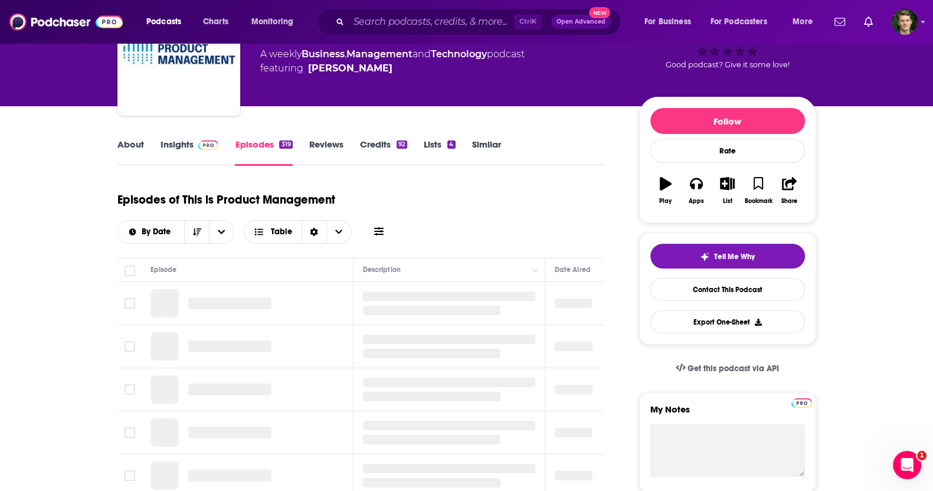
scroll to position [147, 0]
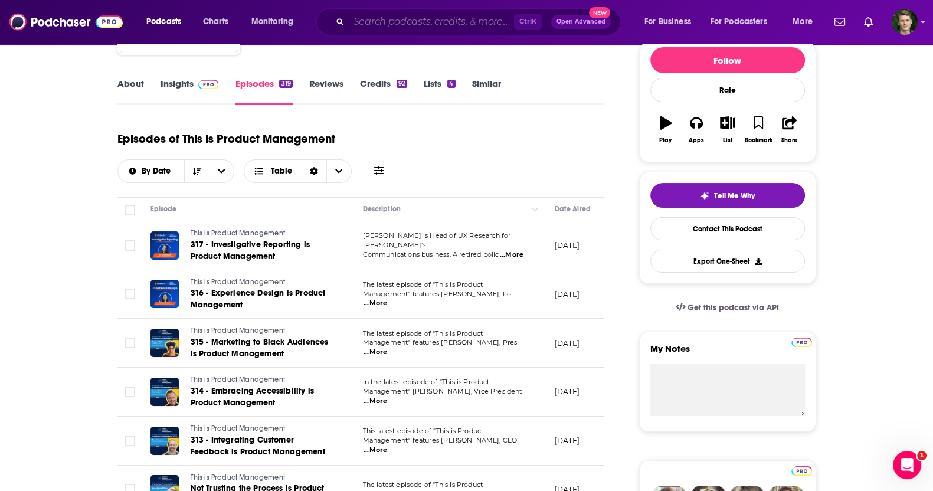
click at [446, 14] on input "Search podcasts, credits, & more..." at bounding box center [431, 21] width 165 height 19
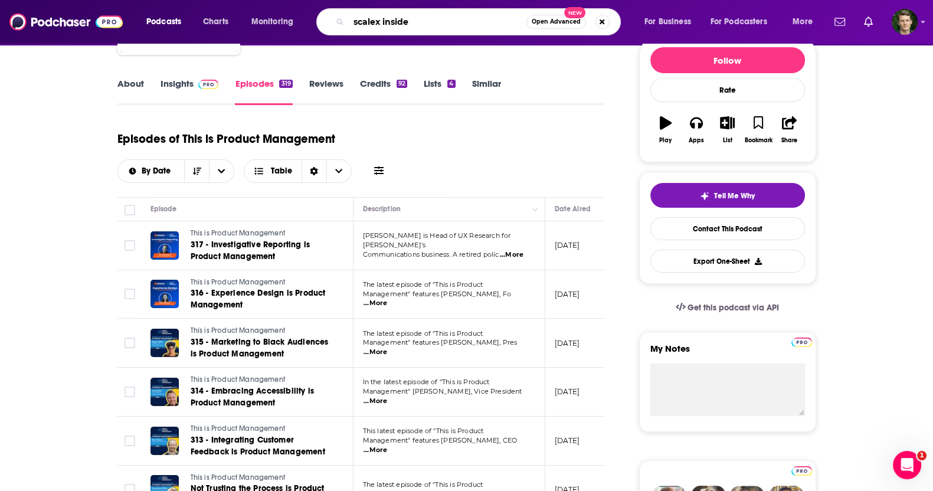
type input "scalex insider"
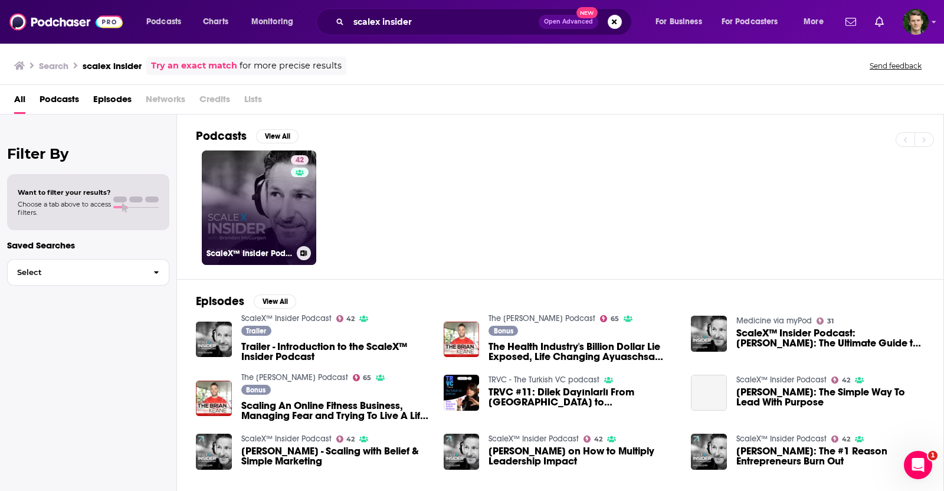
click at [281, 189] on link "42 ScaleX™ Insider Podcast" at bounding box center [259, 207] width 114 height 114
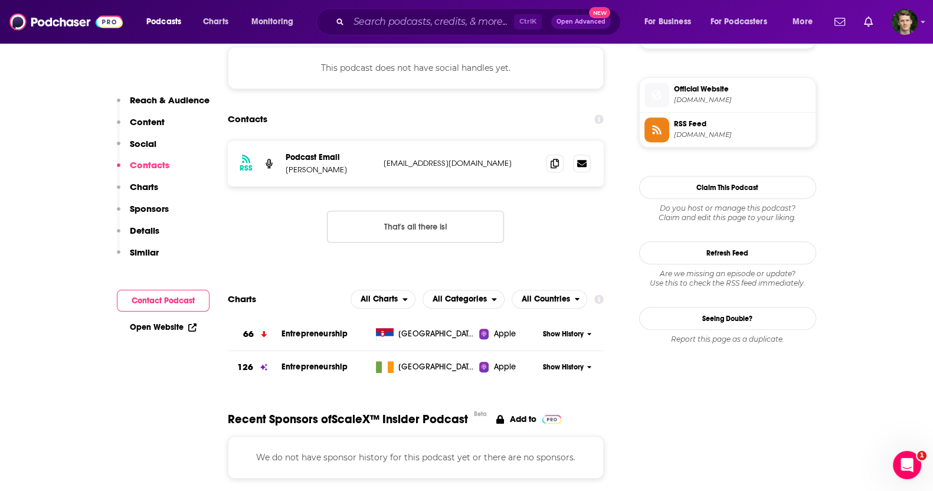
scroll to position [958, 0]
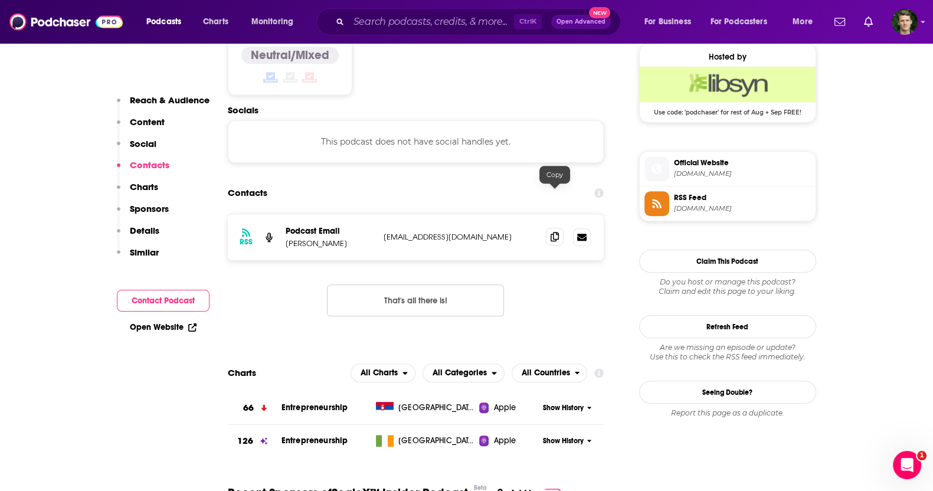
click at [552, 232] on icon at bounding box center [555, 236] width 8 height 9
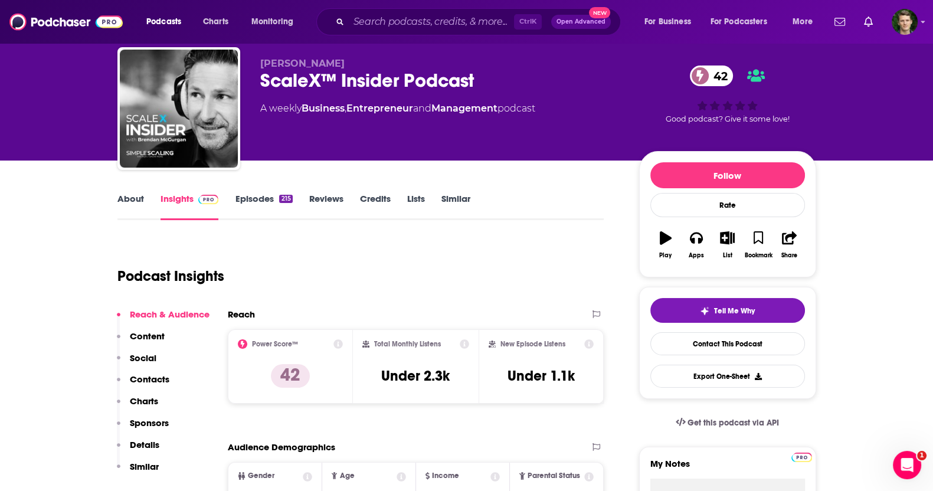
scroll to position [0, 0]
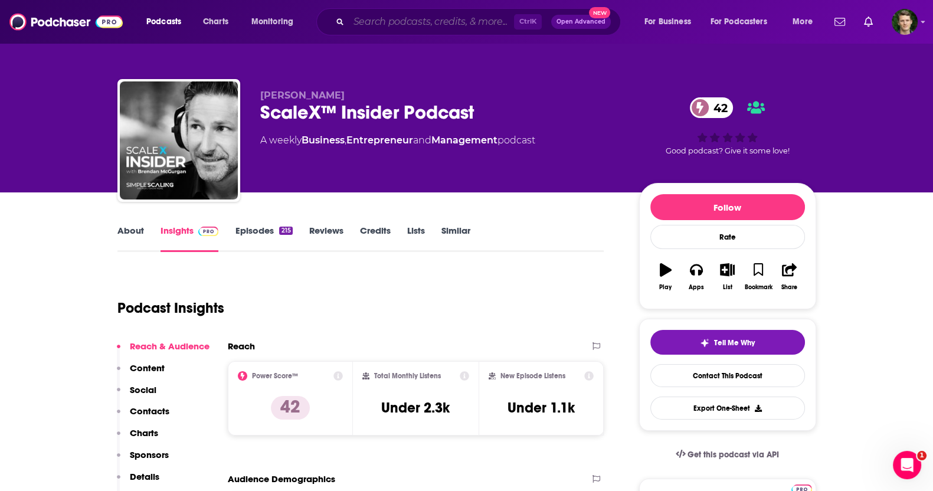
click at [407, 21] on input "Search podcasts, credits, & more..." at bounding box center [431, 21] width 165 height 19
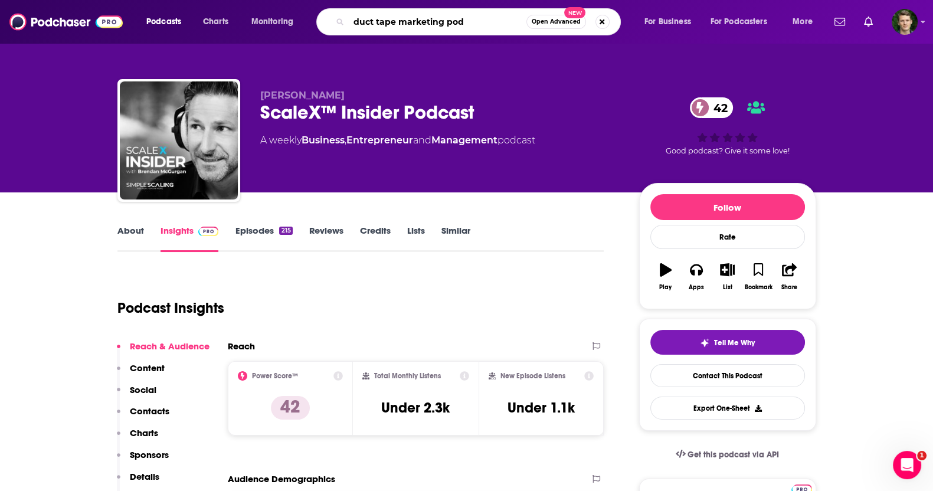
type input "duct tape marketing pod"
